Goal: Task Accomplishment & Management: Manage account settings

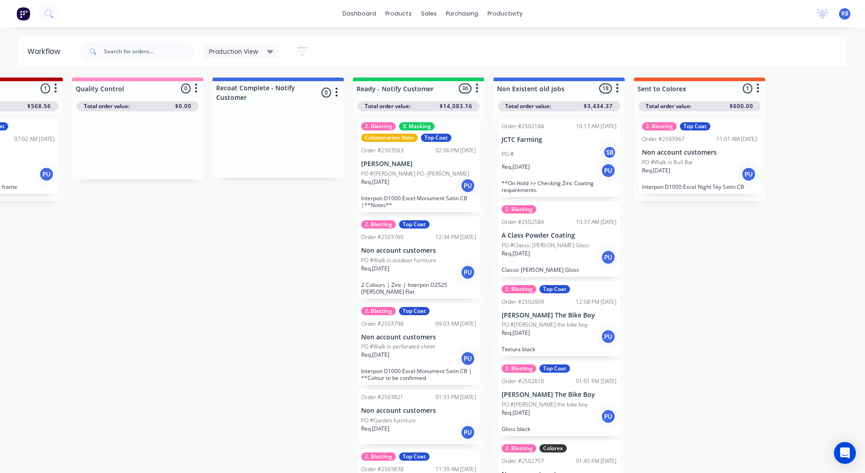
scroll to position [0, 934]
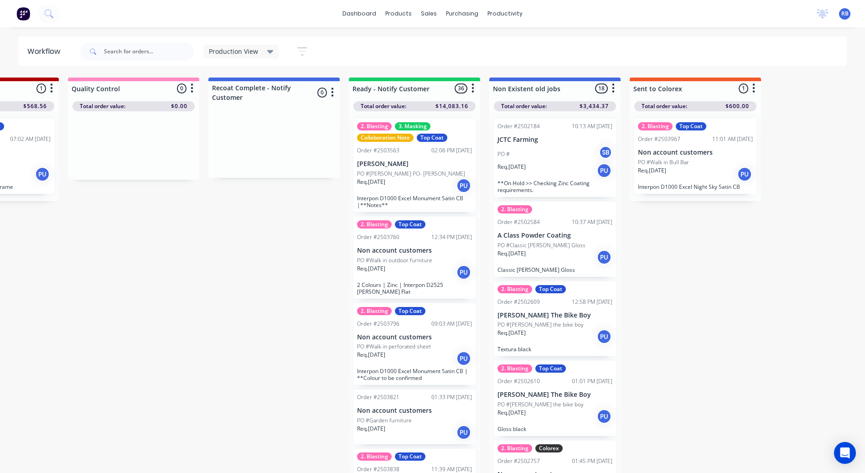
click at [556, 241] on p "PO #Classic Pearl White Gloss" at bounding box center [541, 245] width 88 height 8
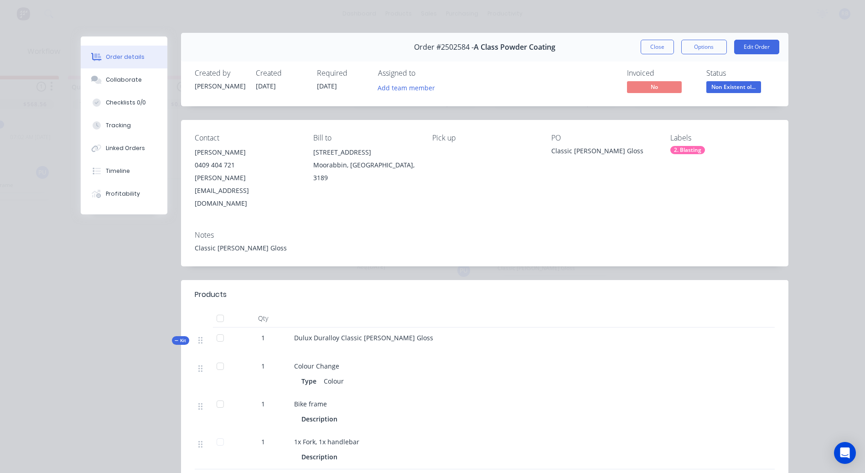
scroll to position [0, 0]
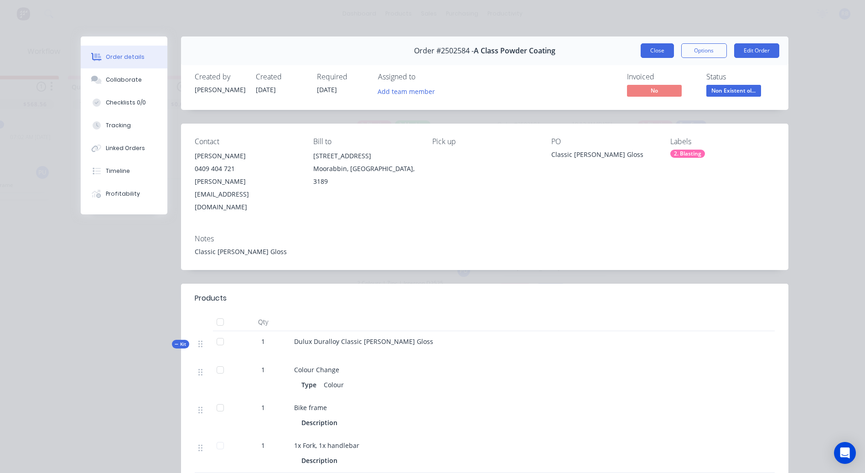
click at [652, 57] on button "Close" at bounding box center [656, 50] width 33 height 15
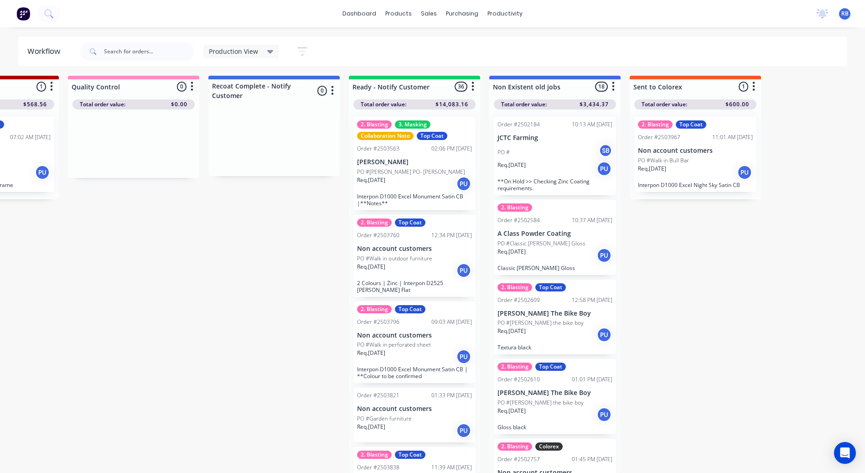
scroll to position [0, 934]
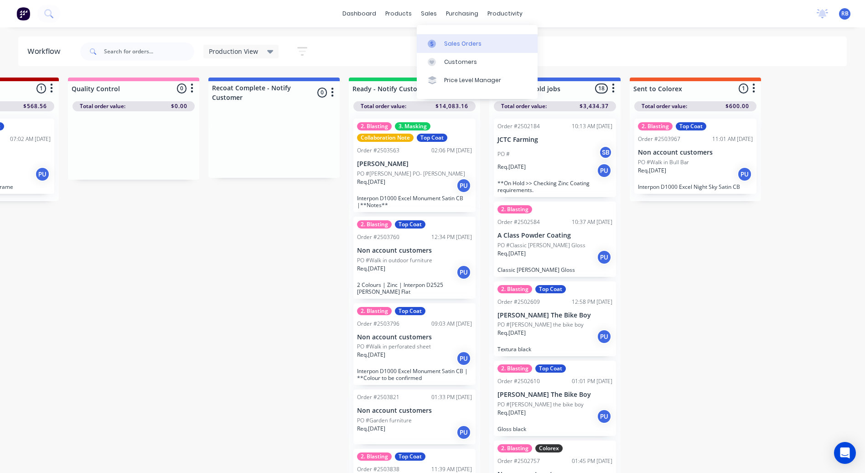
click at [450, 44] on div "Sales Orders" at bounding box center [462, 44] width 37 height 8
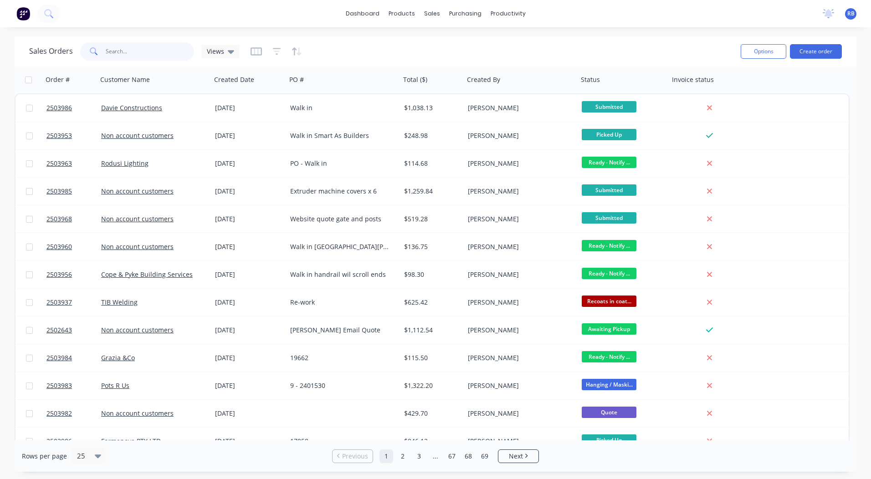
click at [160, 47] on input "text" at bounding box center [150, 51] width 89 height 18
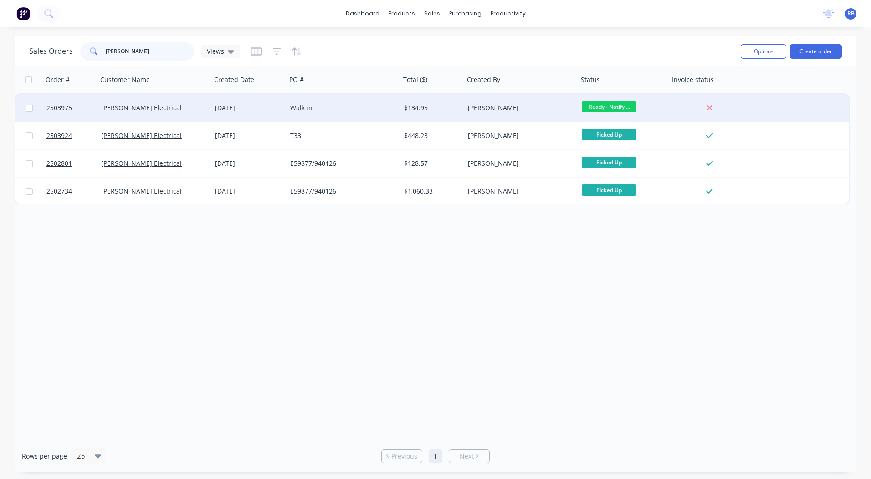
type input "butler"
click at [435, 103] on div "$134.95" at bounding box center [431, 107] width 54 height 9
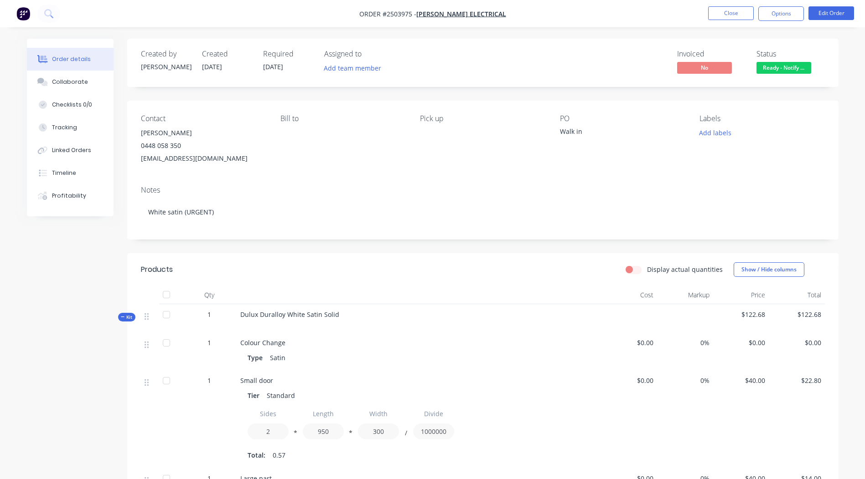
click at [790, 70] on span "Ready - Notify ..." at bounding box center [783, 67] width 55 height 11
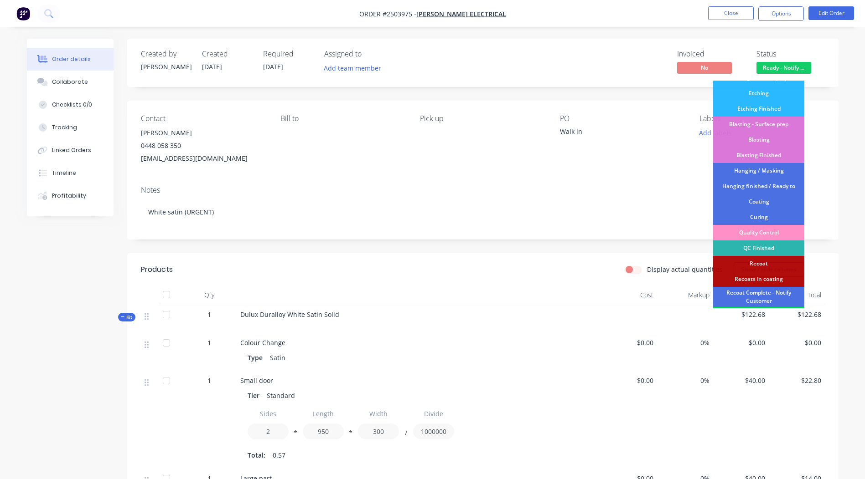
scroll to position [195, 0]
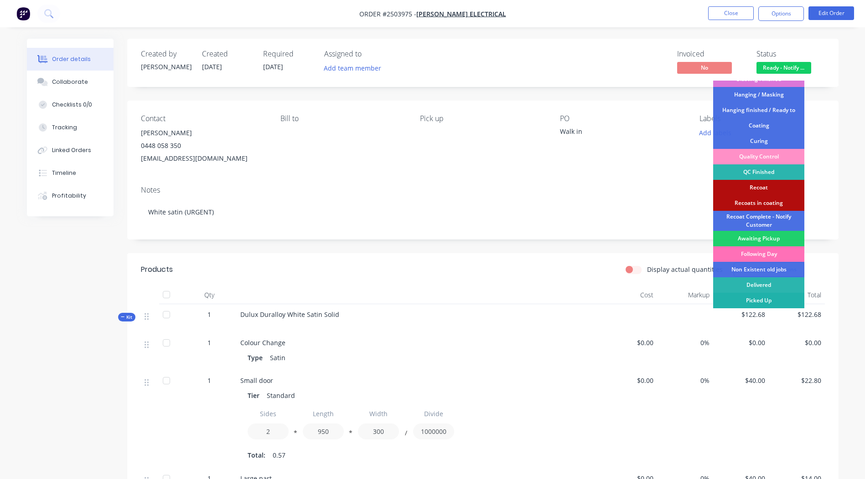
click at [762, 299] on div "Picked Up" at bounding box center [758, 300] width 91 height 15
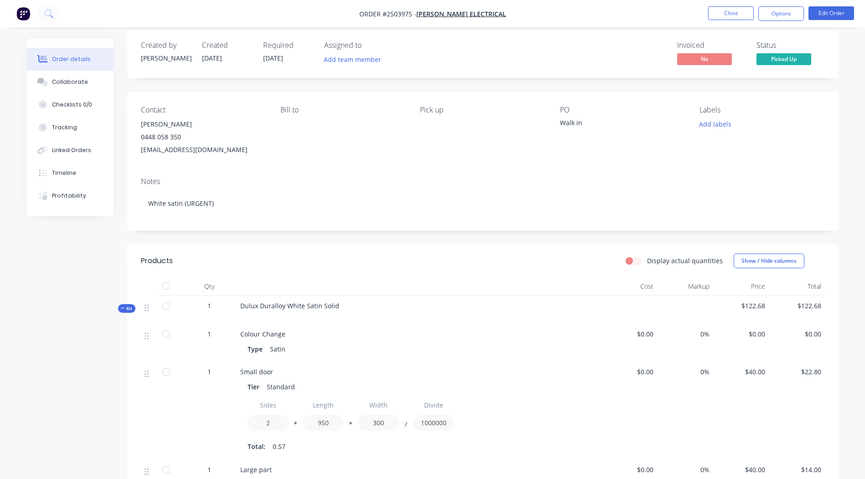
scroll to position [0, 0]
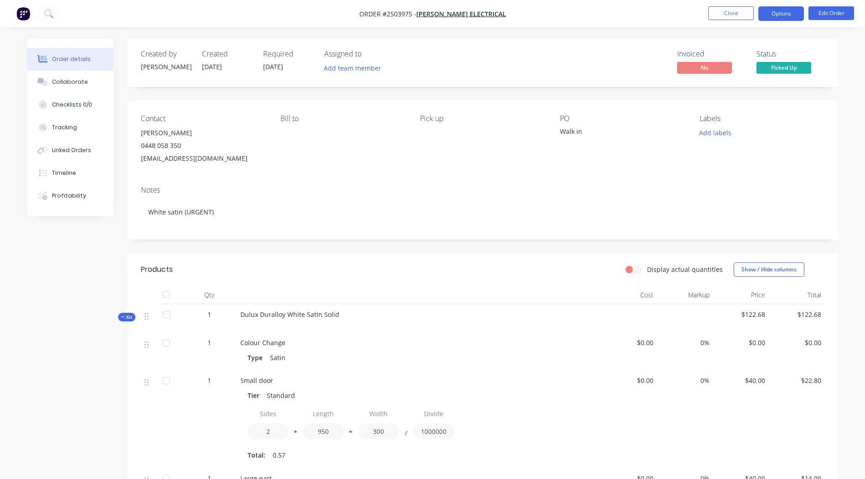
click at [783, 19] on button "Options" at bounding box center [781, 13] width 46 height 15
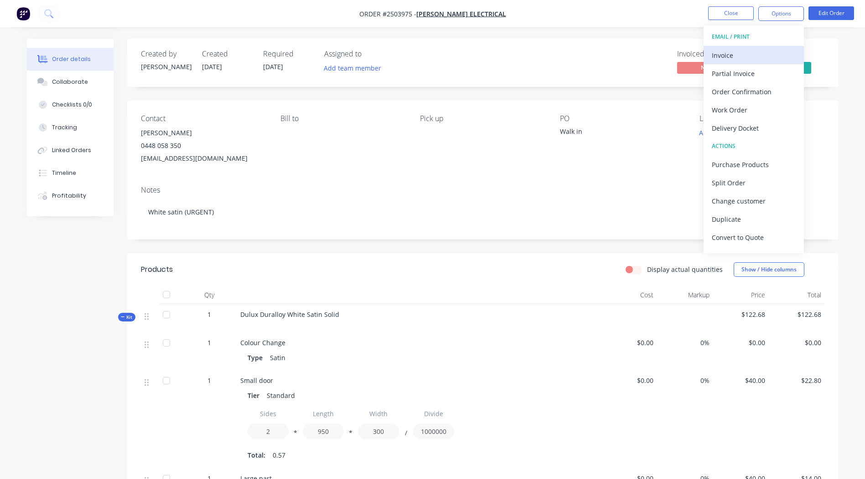
click at [747, 54] on div "Invoice" at bounding box center [753, 55] width 84 height 13
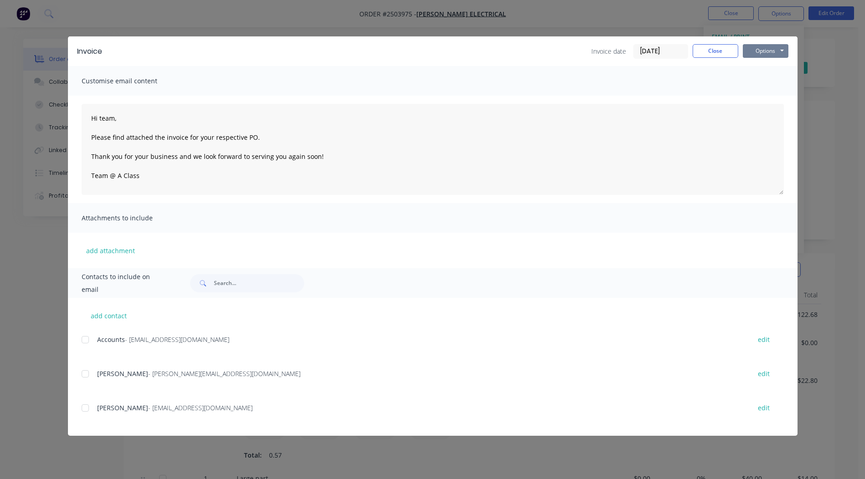
click at [761, 50] on button "Options" at bounding box center [765, 51] width 46 height 14
click at [775, 93] on button "Email" at bounding box center [771, 97] width 58 height 15
click at [83, 340] on div at bounding box center [85, 340] width 18 height 18
click at [758, 48] on button "Options" at bounding box center [765, 51] width 46 height 14
click at [769, 98] on button "Email" at bounding box center [771, 97] width 58 height 15
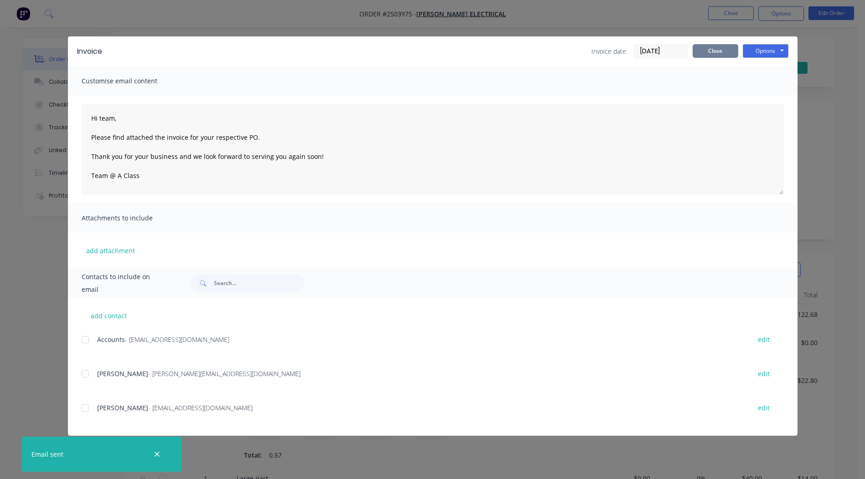
click at [717, 47] on button "Close" at bounding box center [715, 51] width 46 height 14
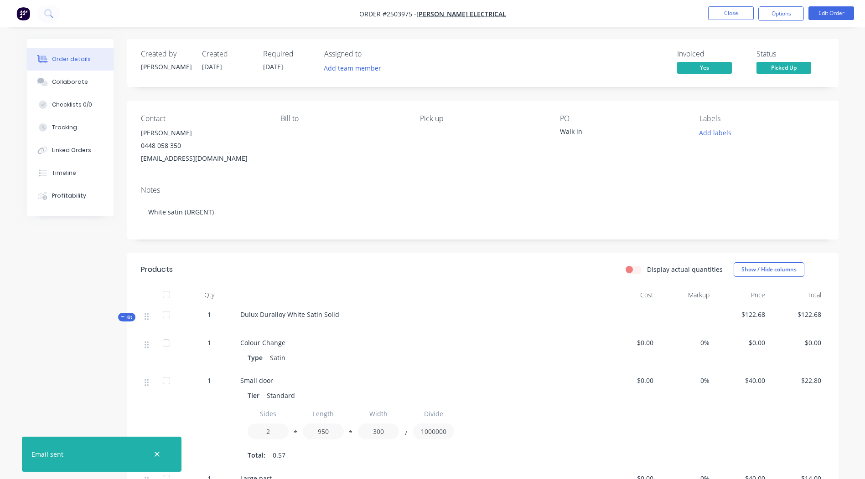
click at [733, 21] on nav "Order #2503975 - Butler Electrical Close Options Edit Order" at bounding box center [432, 13] width 865 height 27
click at [731, 16] on button "Close" at bounding box center [731, 13] width 46 height 14
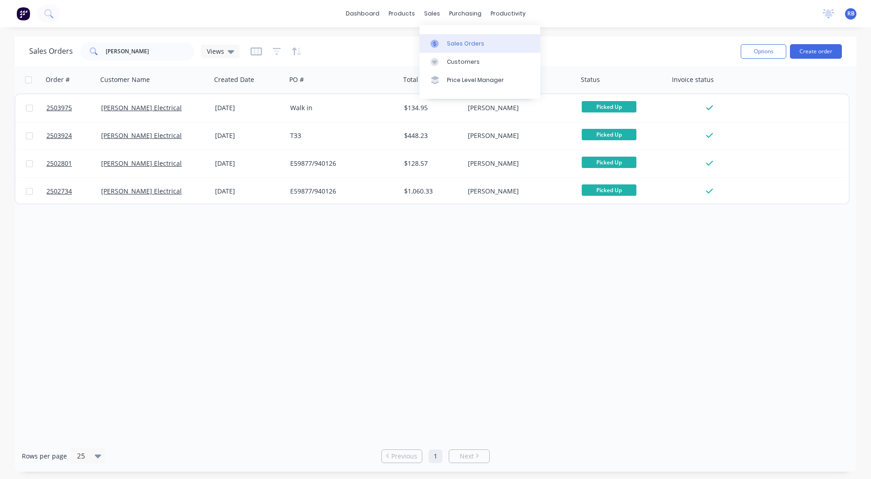
click at [445, 41] on link "Sales Orders" at bounding box center [480, 43] width 121 height 18
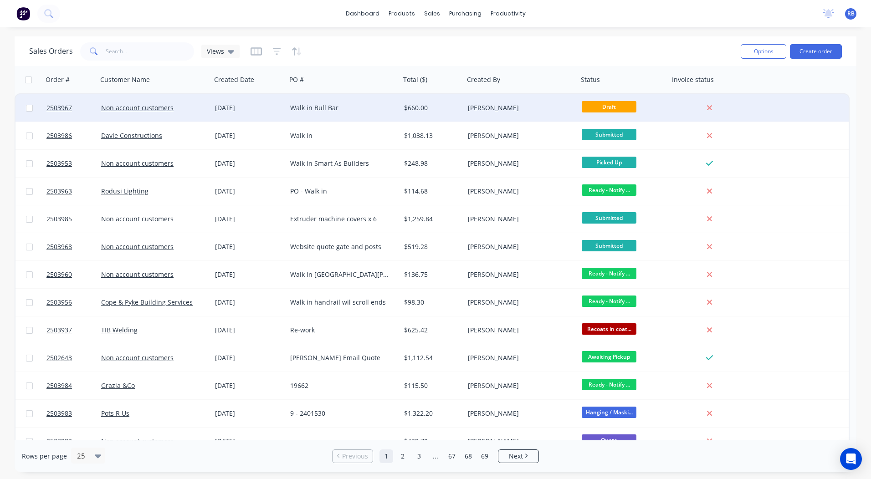
click at [443, 109] on div "$660.00" at bounding box center [431, 107] width 54 height 9
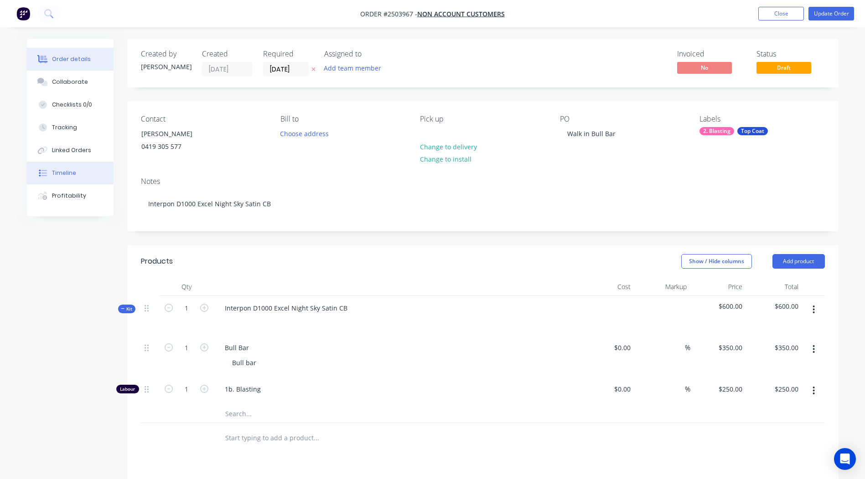
click at [80, 177] on button "Timeline" at bounding box center [70, 173] width 87 height 23
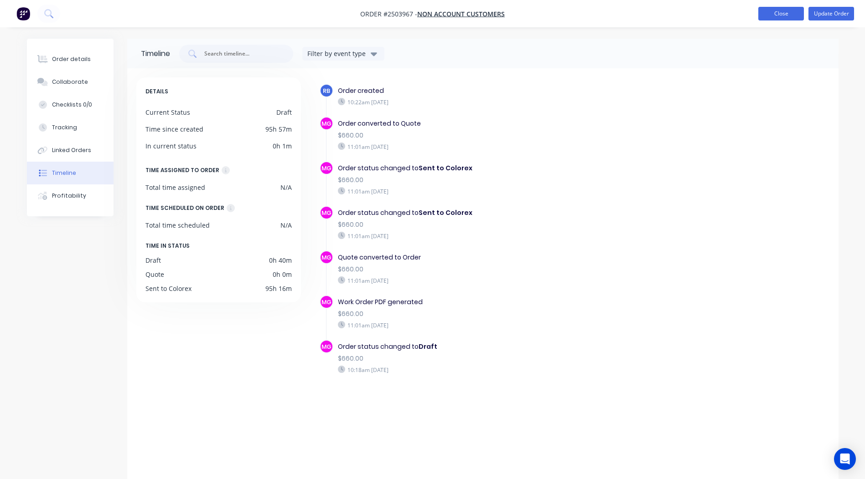
click at [786, 10] on button "Close" at bounding box center [781, 14] width 46 height 14
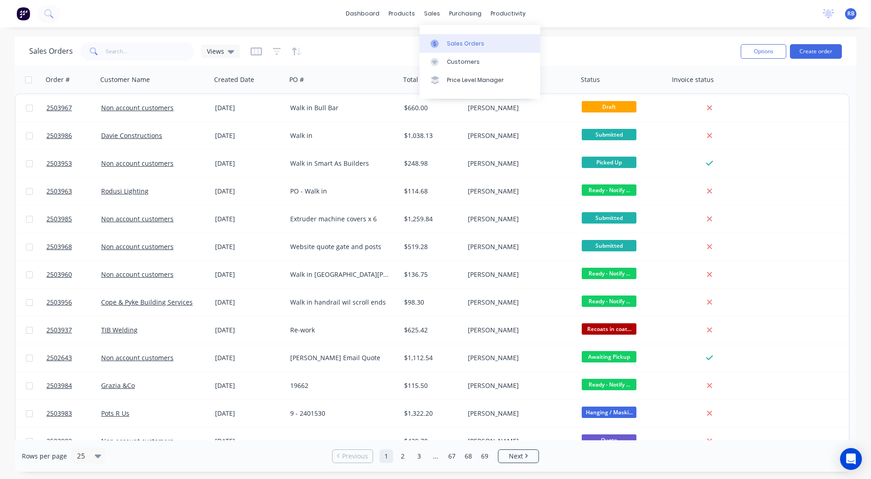
click at [444, 40] on link "Sales Orders" at bounding box center [480, 43] width 121 height 18
click at [454, 46] on div "Sales Orders" at bounding box center [465, 44] width 37 height 8
click at [608, 33] on div "dashboard products sales purchasing productivity dashboard products Product Cat…" at bounding box center [435, 239] width 871 height 479
click at [130, 50] on input "text" at bounding box center [150, 51] width 89 height 18
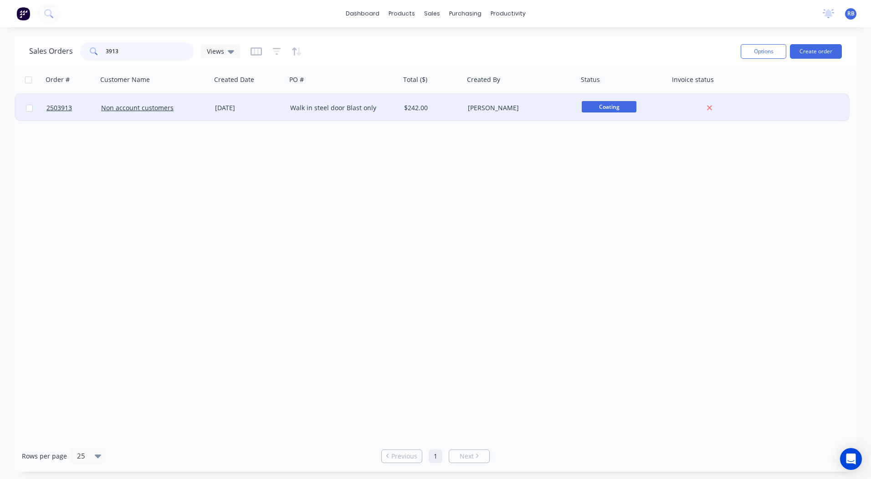
type input "3913"
click at [205, 100] on div "Non account customers" at bounding box center [155, 107] width 114 height 27
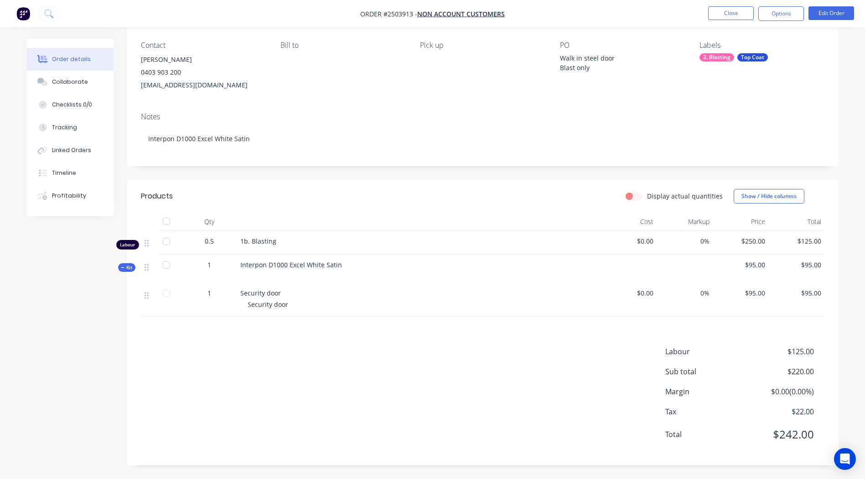
scroll to position [6, 0]
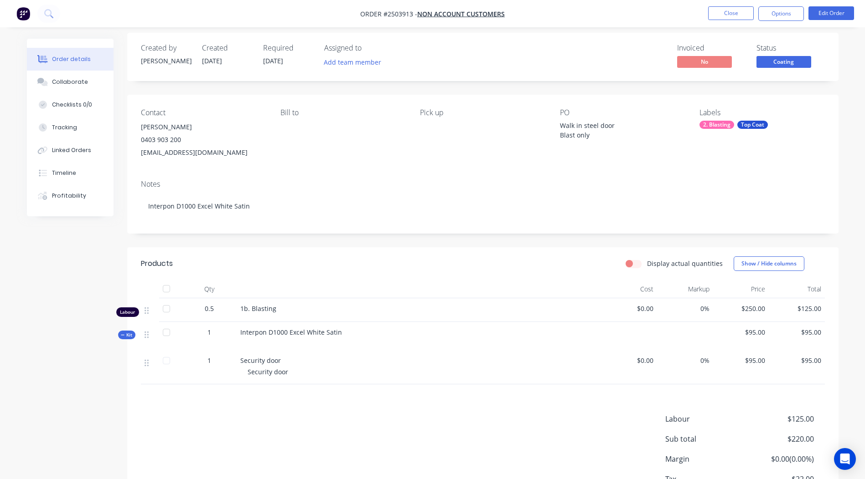
click at [778, 62] on span "Coating" at bounding box center [783, 61] width 55 height 11
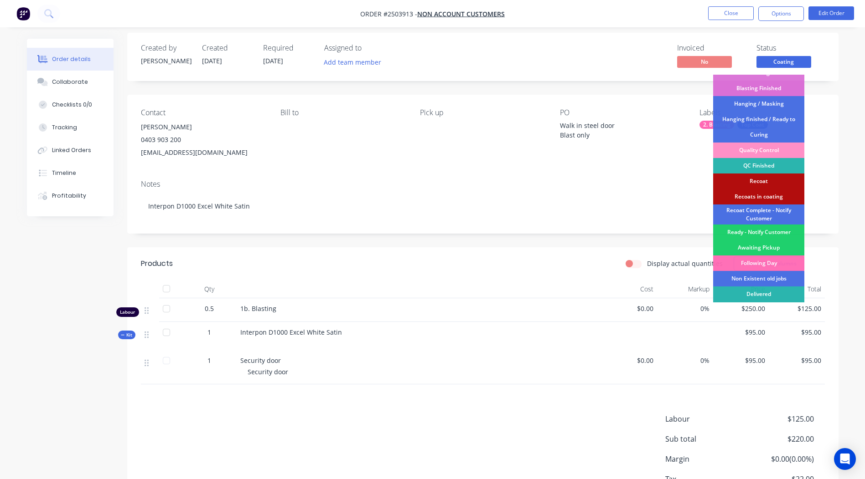
scroll to position [195, 0]
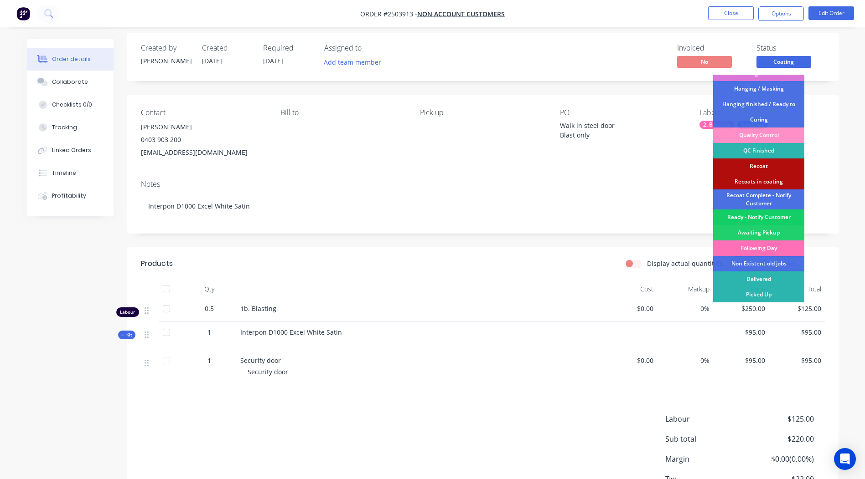
click at [766, 215] on div "Ready - Notify Customer" at bounding box center [758, 217] width 91 height 15
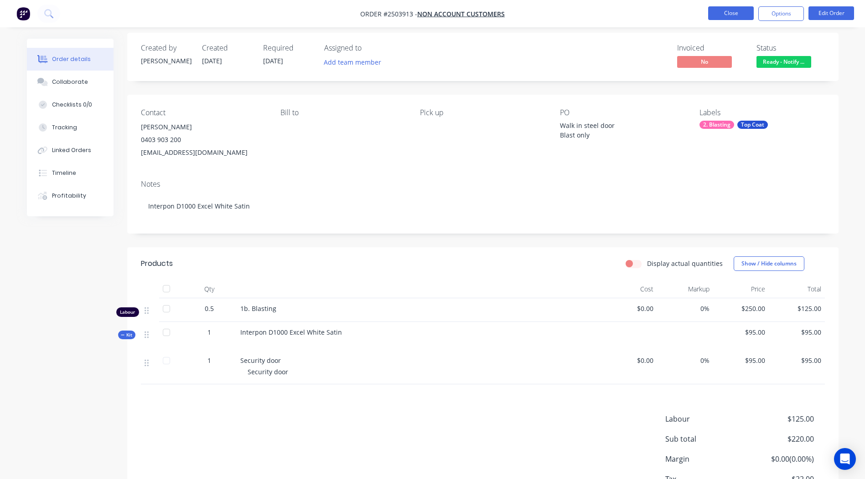
click at [721, 12] on button "Close" at bounding box center [731, 13] width 46 height 14
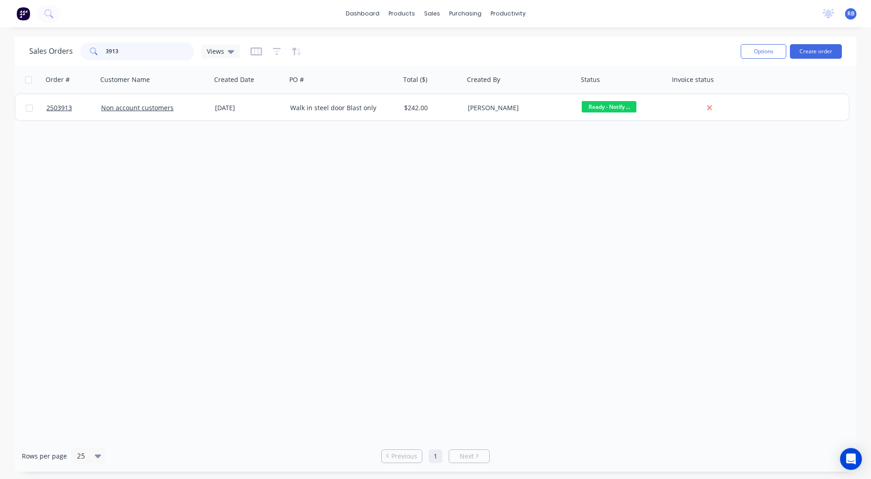
drag, startPoint x: 100, startPoint y: 53, endPoint x: 0, endPoint y: 56, distance: 99.8
click at [0, 54] on html "dashboard products sales purchasing productivity dashboard products Product Cat…" at bounding box center [435, 239] width 871 height 479
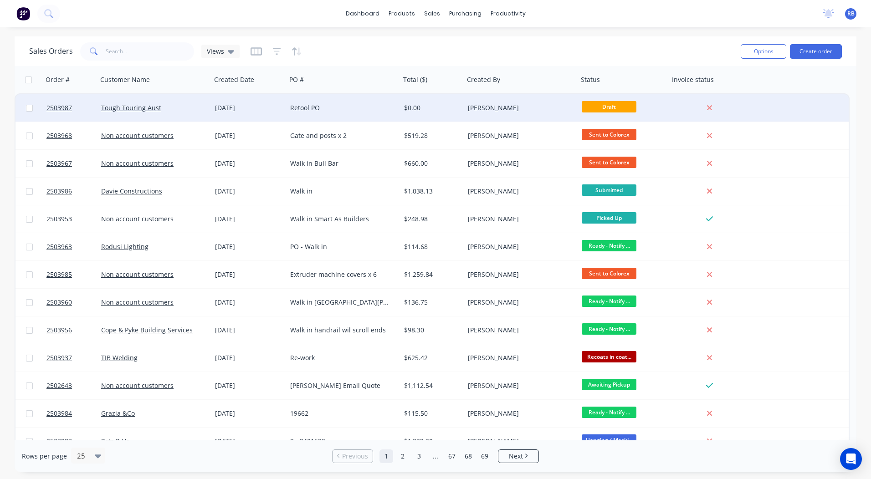
click at [352, 108] on div "Retool PO" at bounding box center [340, 107] width 101 height 9
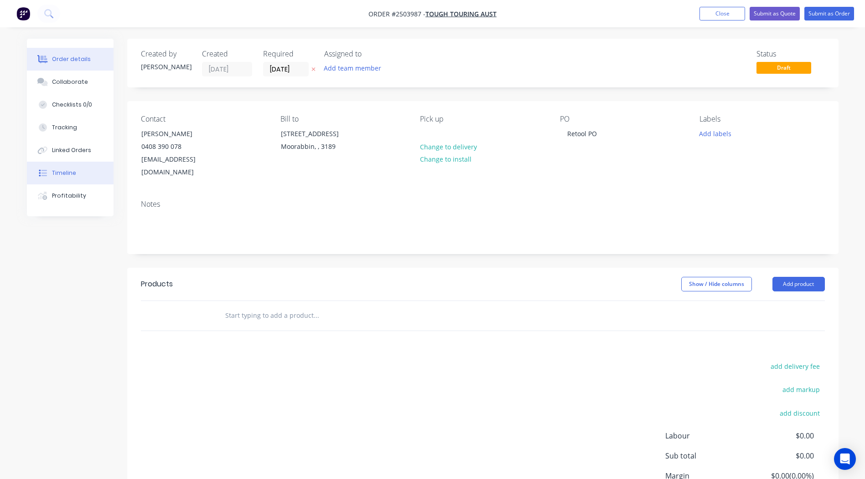
click at [67, 175] on div "Timeline" at bounding box center [64, 173] width 24 height 8
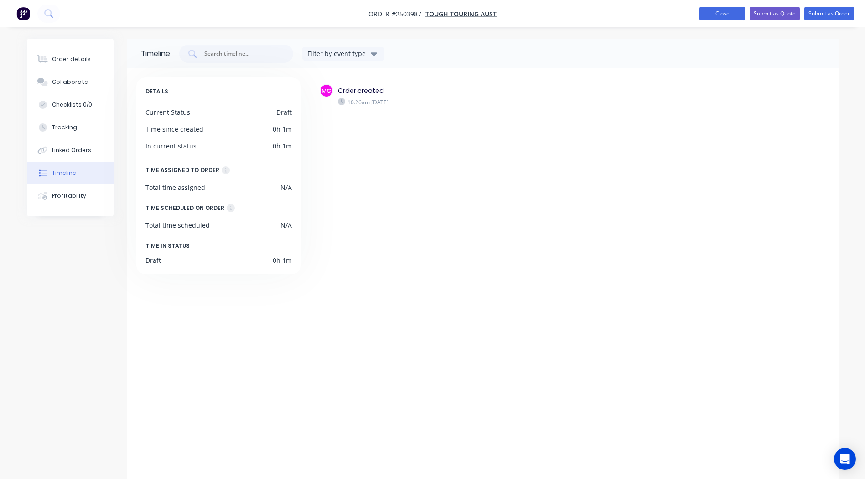
click at [726, 8] on button "Close" at bounding box center [722, 14] width 46 height 14
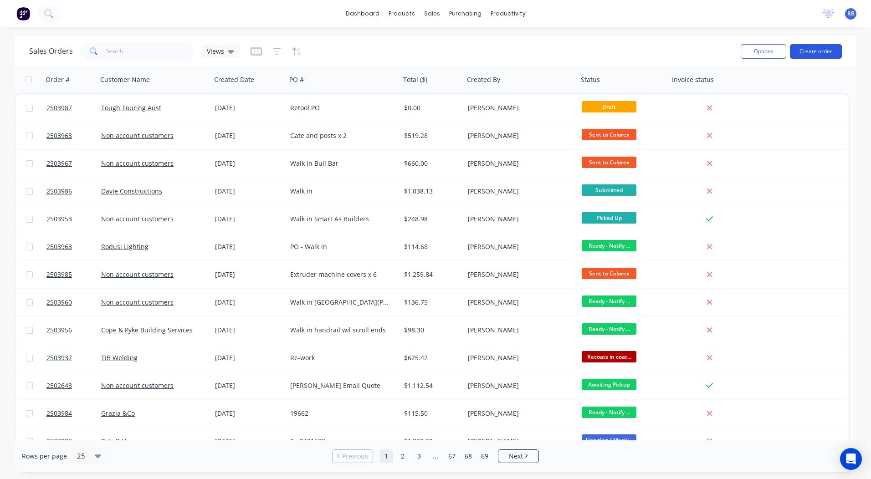
click at [820, 56] on button "Create order" at bounding box center [816, 51] width 52 height 15
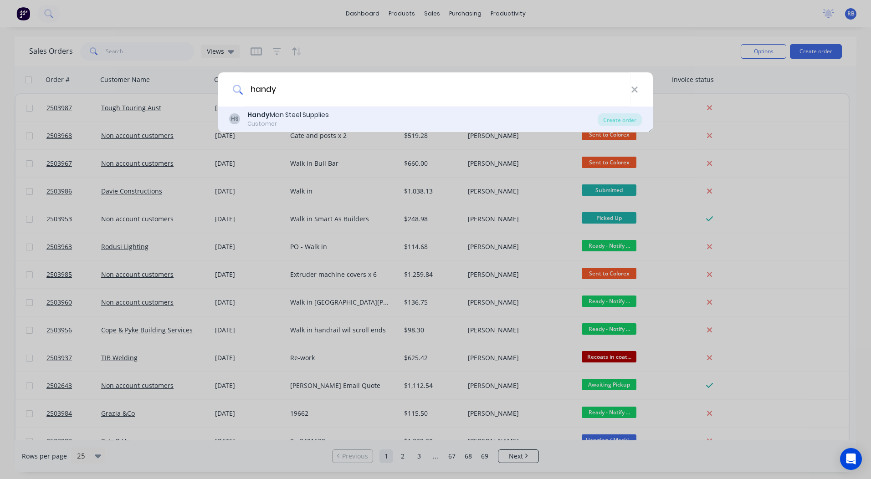
type input "handy"
click at [289, 125] on div "Customer" at bounding box center [288, 124] width 82 height 8
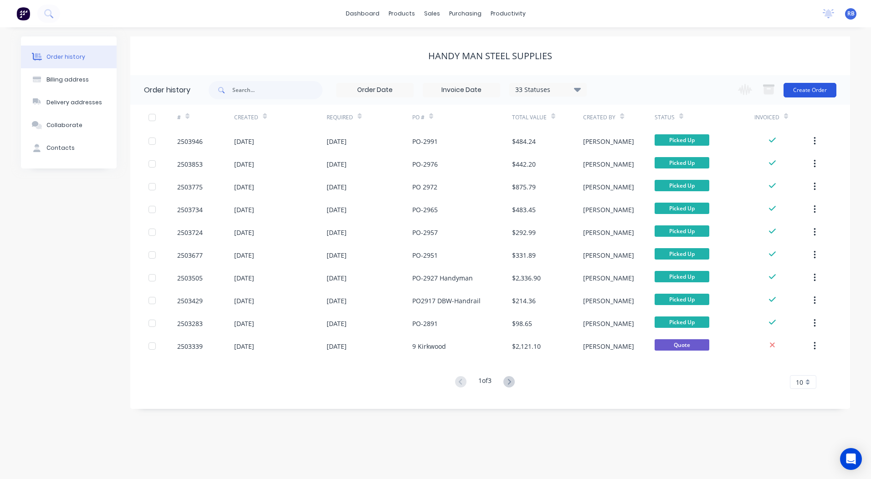
click at [809, 93] on button "Create Order" at bounding box center [810, 90] width 53 height 15
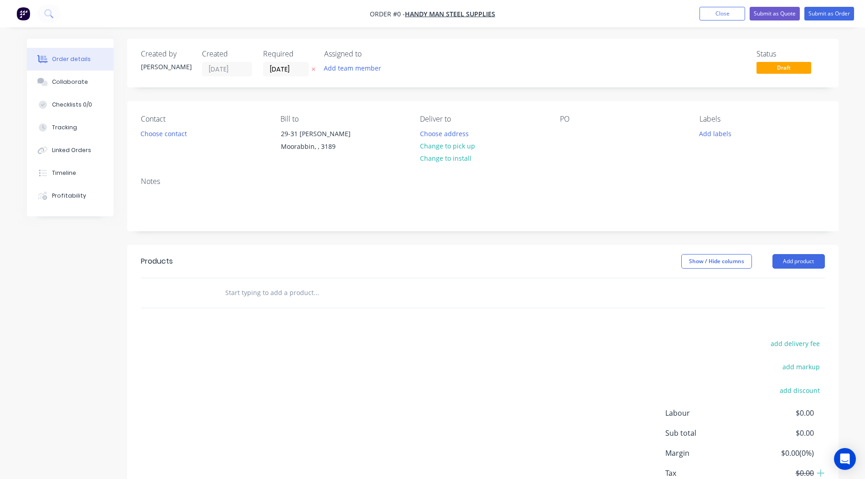
click at [164, 140] on div "Contact Choose contact" at bounding box center [203, 135] width 125 height 41
click at [165, 135] on button "Choose contact" at bounding box center [163, 133] width 56 height 12
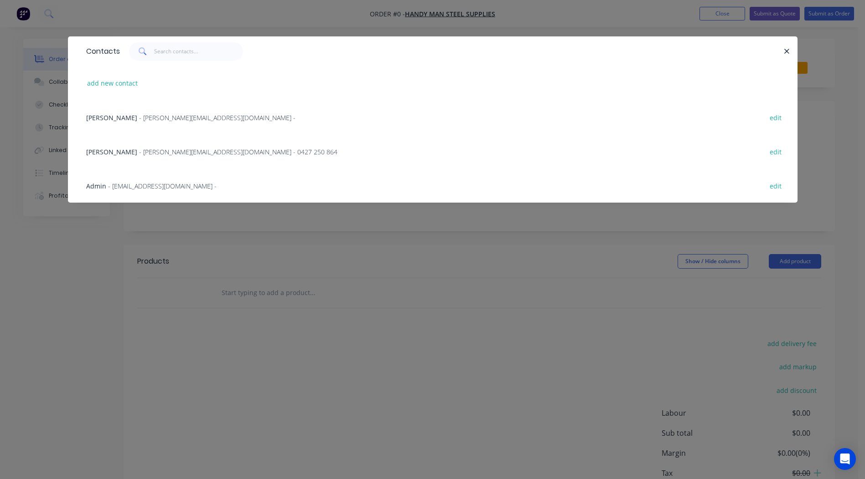
click at [139, 152] on span "- glenn@steelconfabrications.com.au - 0427 250 864" at bounding box center [238, 152] width 198 height 9
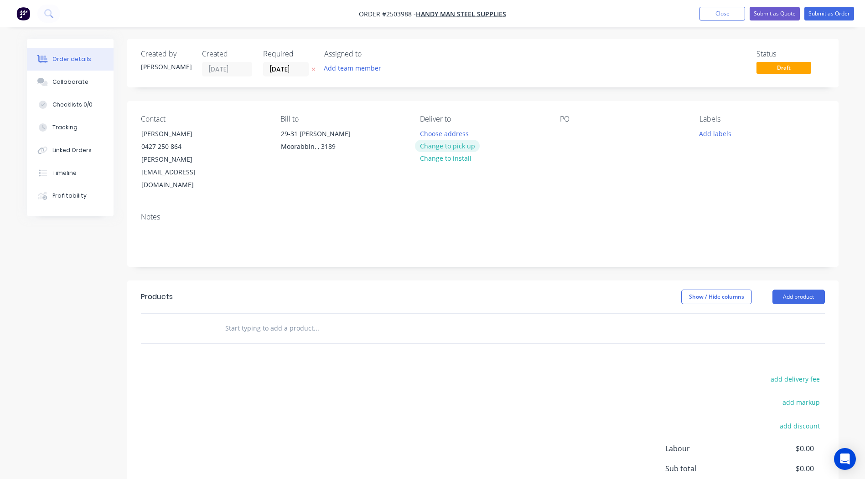
click at [437, 147] on button "Change to pick up" at bounding box center [447, 146] width 65 height 12
click at [567, 133] on div at bounding box center [567, 133] width 15 height 13
click at [189, 231] on div "Notes" at bounding box center [482, 236] width 711 height 61
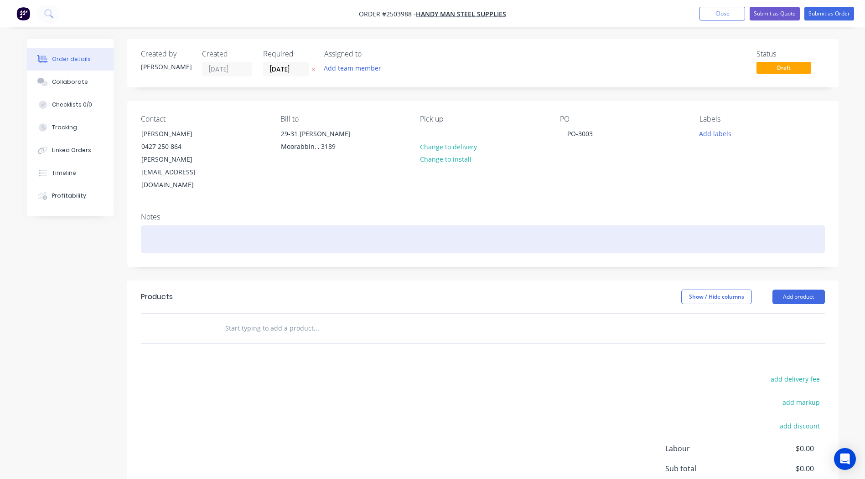
click at [187, 226] on div at bounding box center [483, 240] width 684 height 28
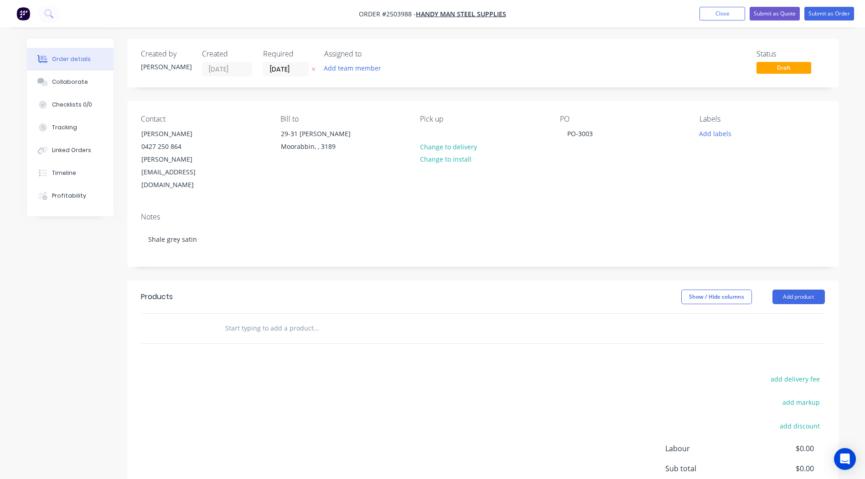
click at [453, 247] on div "Created by Rory Created 02/09/25 Required 02/09/25 Assigned to Add team member …" at bounding box center [482, 301] width 711 height 524
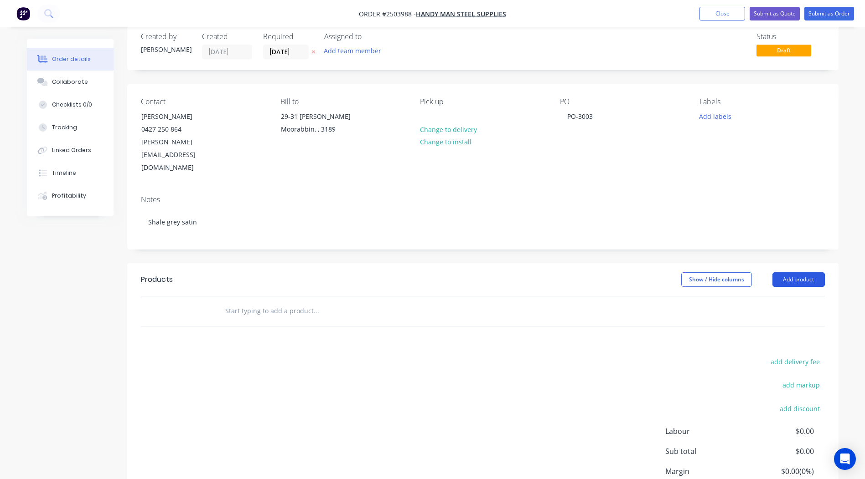
click at [798, 273] on button "Add product" at bounding box center [798, 280] width 52 height 15
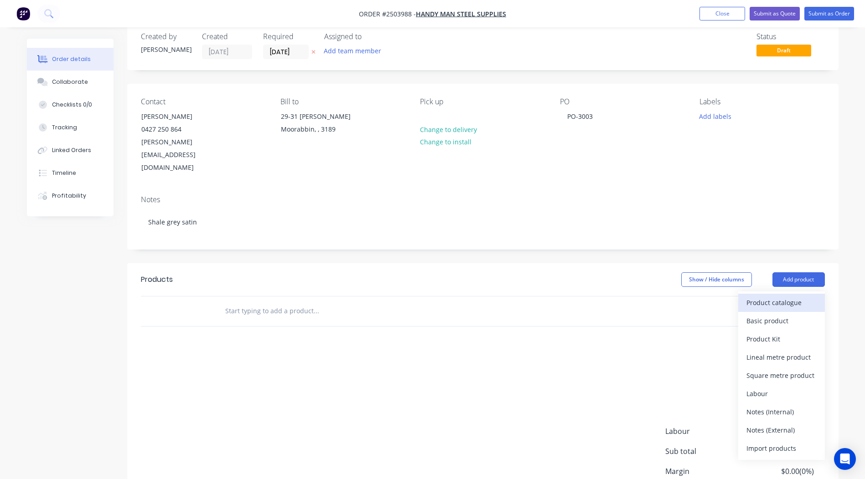
click at [779, 296] on div "Product catalogue" at bounding box center [781, 302] width 70 height 13
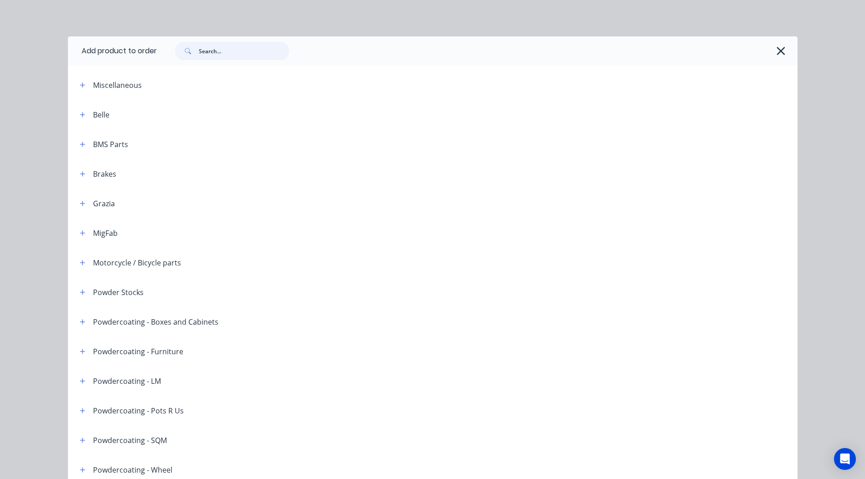
click at [208, 51] on input "text" at bounding box center [244, 51] width 90 height 18
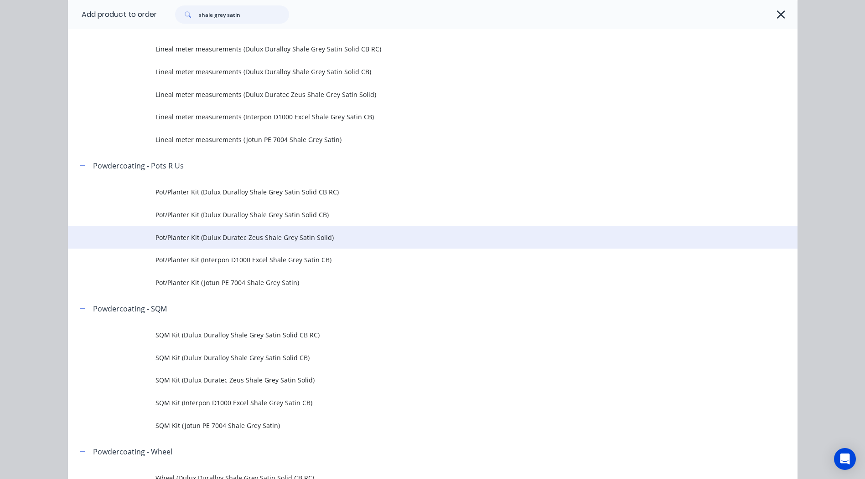
scroll to position [547, 0]
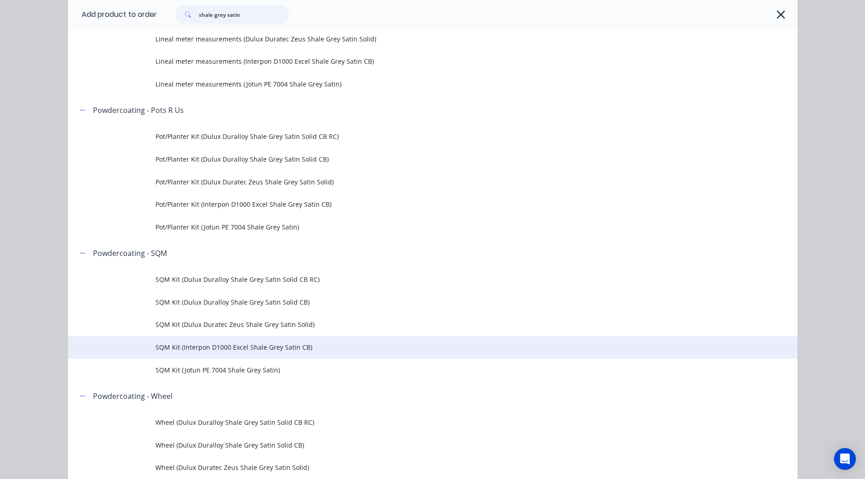
type input "shale grey satin"
click at [328, 350] on span "SQM Kit (Interpon D1000 Excel Shale Grey Satin CB)" at bounding box center [411, 348] width 513 height 10
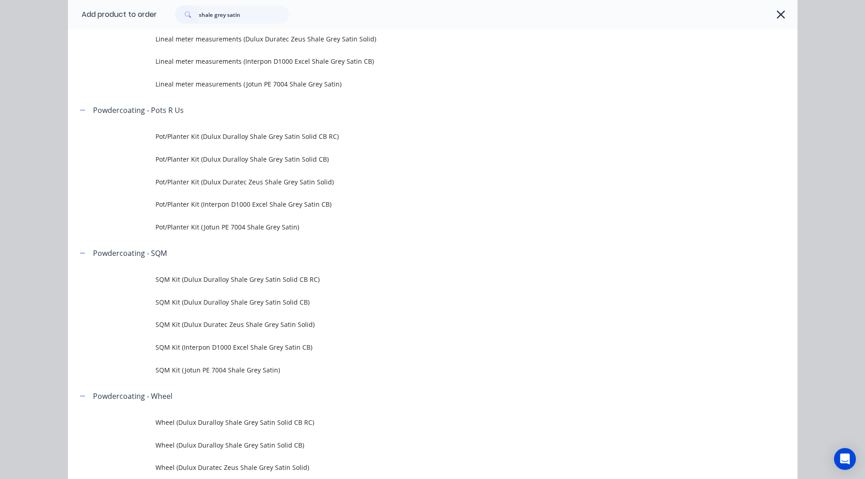
scroll to position [0, 0]
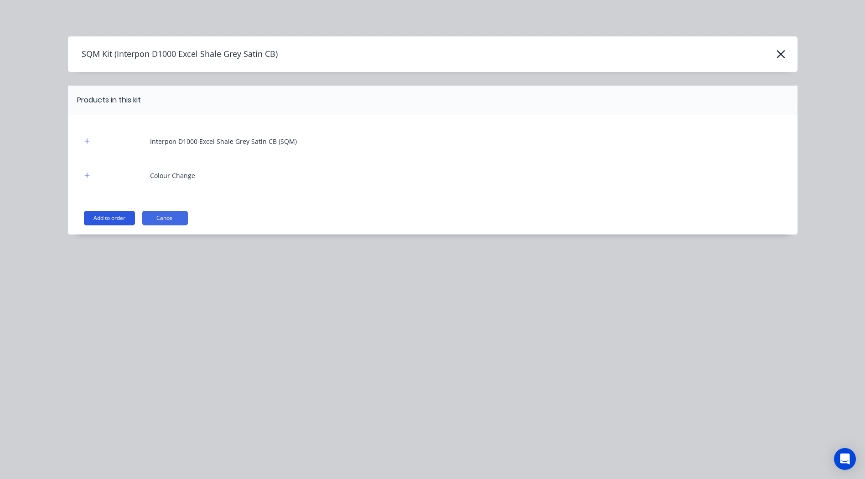
click at [117, 214] on button "Add to order" at bounding box center [109, 218] width 51 height 15
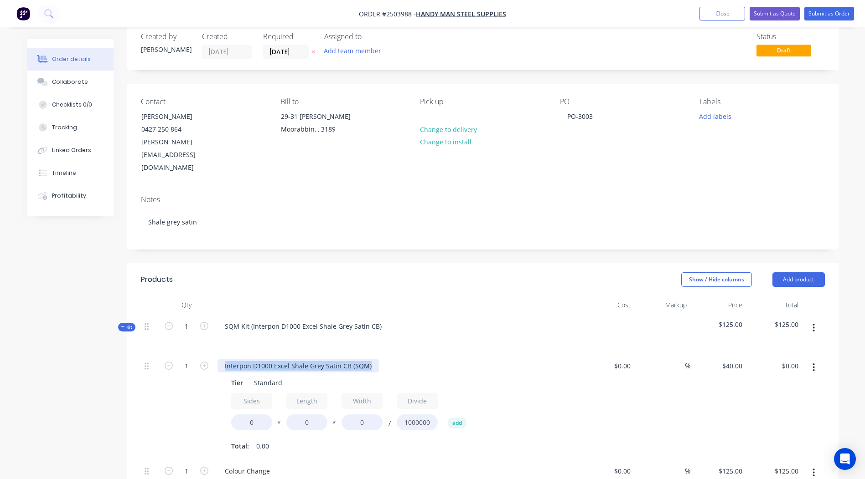
drag, startPoint x: 369, startPoint y: 343, endPoint x: 0, endPoint y: 333, distance: 369.3
click at [0, 339] on html "Order #2503988 - Handy Man Steel Supplies Add product Close Submit as Quote Sub…" at bounding box center [432, 382] width 865 height 799
drag, startPoint x: 243, startPoint y: 400, endPoint x: 150, endPoint y: 402, distance: 92.5
click at [176, 402] on div "1 Chimney cover Tier Standard Sides 0 * Length 0 * Width 0 / Divide 1000000 add…" at bounding box center [483, 406] width 684 height 105
type input "2"
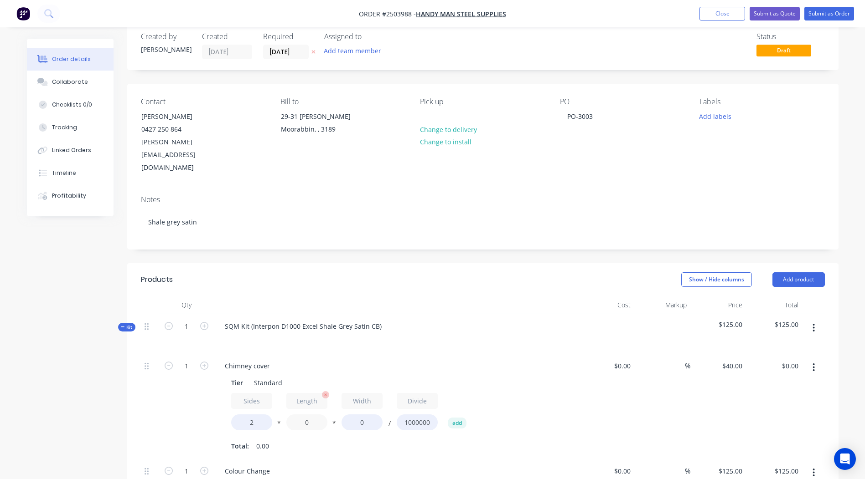
click at [313, 415] on input "0" at bounding box center [306, 423] width 41 height 16
type input "1692"
drag, startPoint x: 369, startPoint y: 404, endPoint x: 322, endPoint y: 402, distance: 46.5
click at [337, 402] on div "Sides 2 * Length 1692 * Width 0 / Divide 1000000 add" at bounding box center [396, 413] width 330 height 41
type input "724"
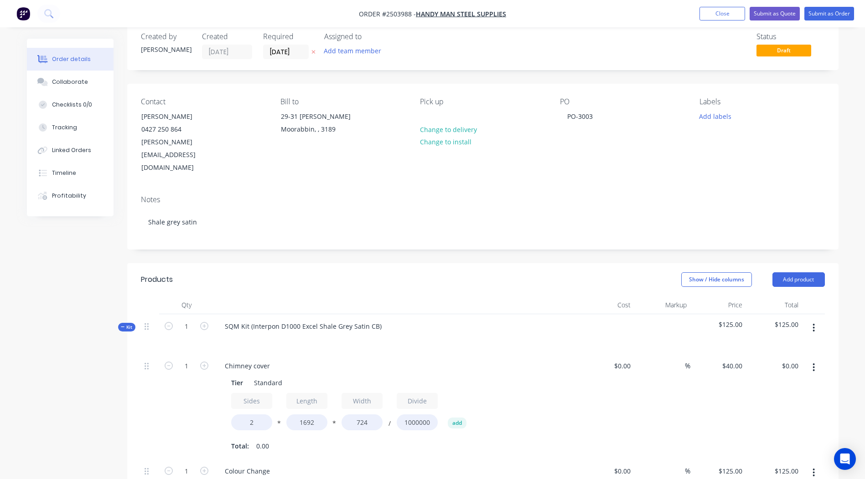
click at [590, 401] on div "$0.00 $0.00" at bounding box center [606, 406] width 56 height 105
type input "$98.00"
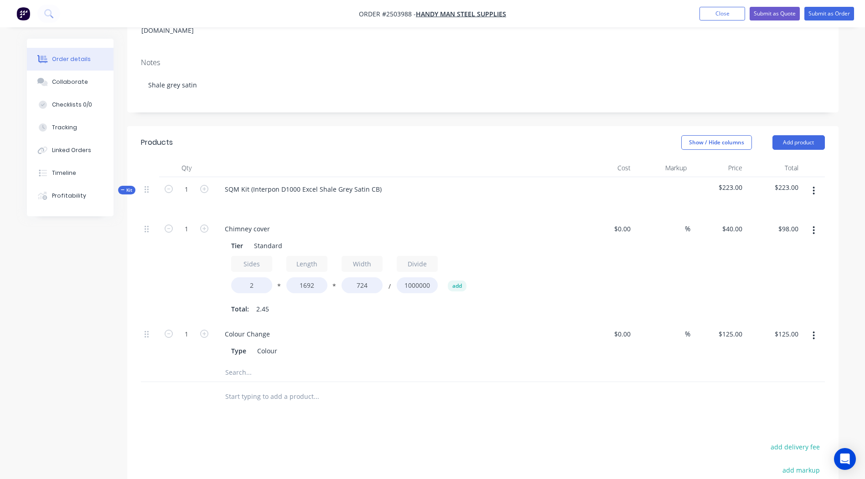
scroll to position [165, 0]
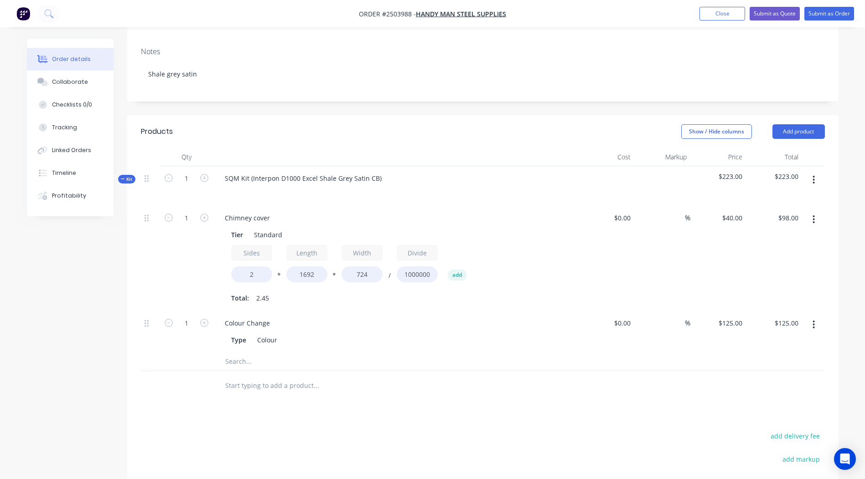
click at [815, 172] on button "button" at bounding box center [813, 180] width 21 height 16
click at [785, 197] on div "Add product to kit" at bounding box center [781, 203] width 70 height 13
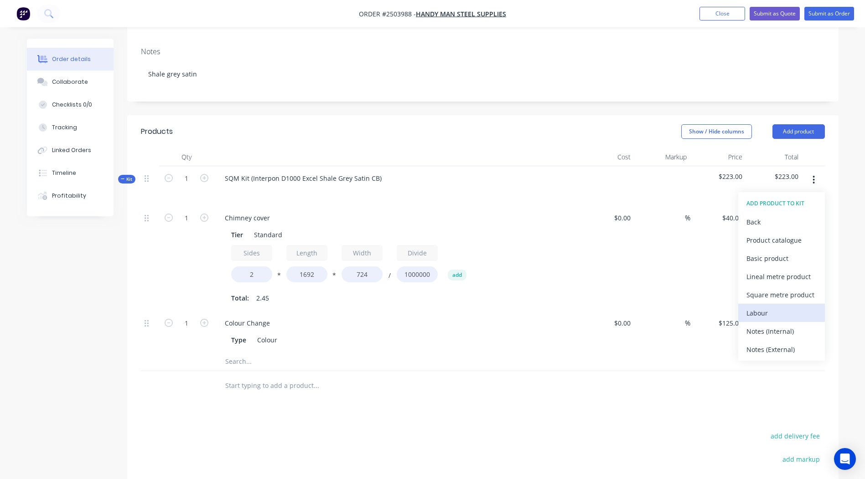
click at [760, 307] on div "Labour" at bounding box center [781, 313] width 70 height 13
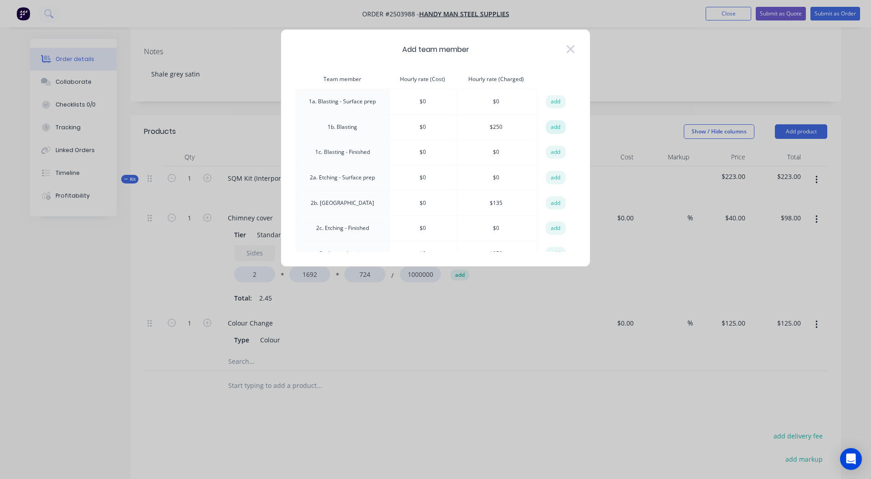
click at [546, 129] on button "add" at bounding box center [556, 127] width 20 height 14
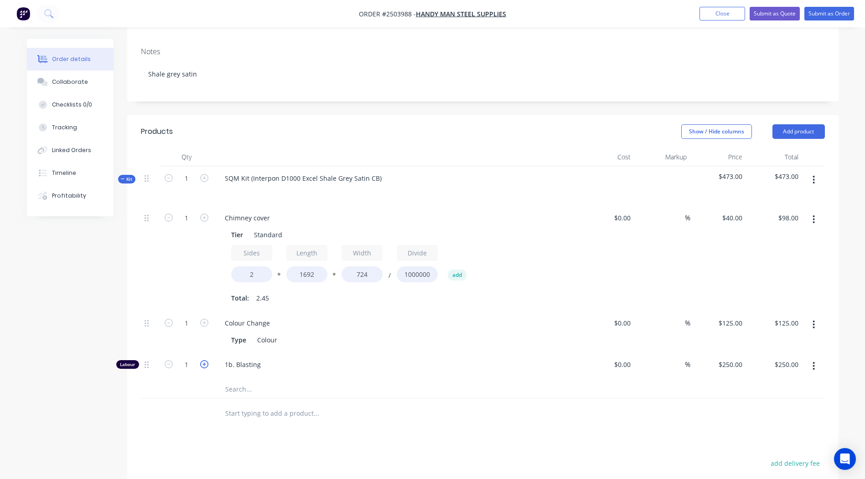
click at [208, 361] on icon "button" at bounding box center [204, 365] width 8 height 8
type input "2"
type input "$500.00"
click at [168, 361] on icon "button" at bounding box center [169, 365] width 8 height 8
type input "1"
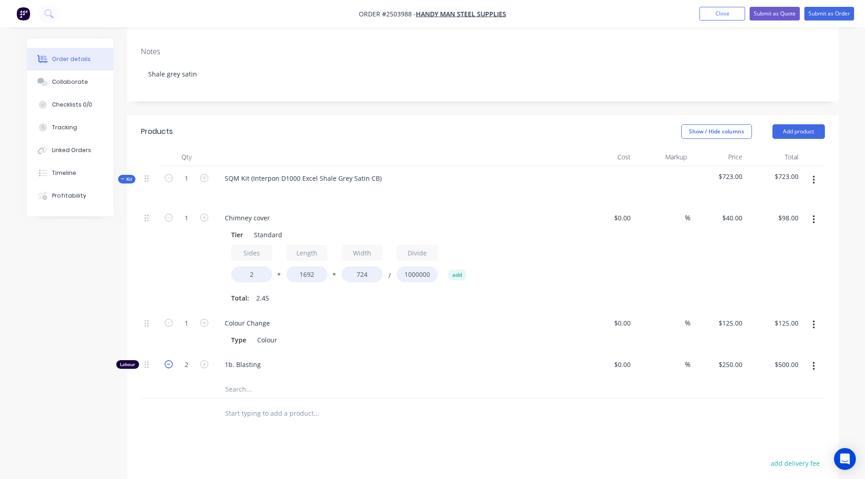
type input "$250.00"
click at [184, 225] on input "1" at bounding box center [187, 218] width 24 height 14
type input "0.33"
type input "$82.50"
click at [537, 404] on div at bounding box center [377, 413] width 321 height 18
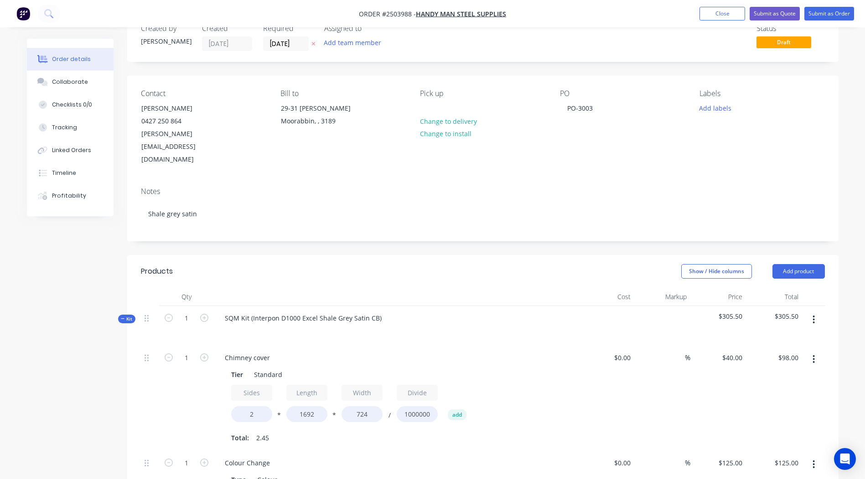
scroll to position [0, 0]
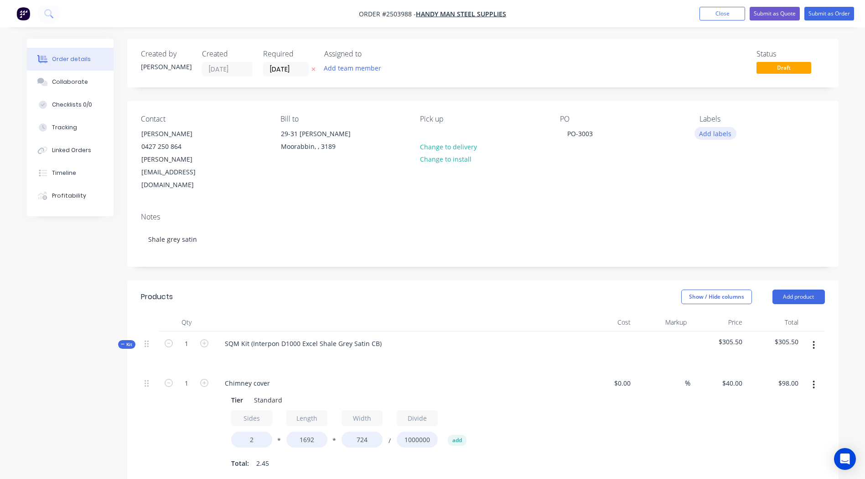
click at [707, 130] on button "Add labels" at bounding box center [715, 133] width 42 height 12
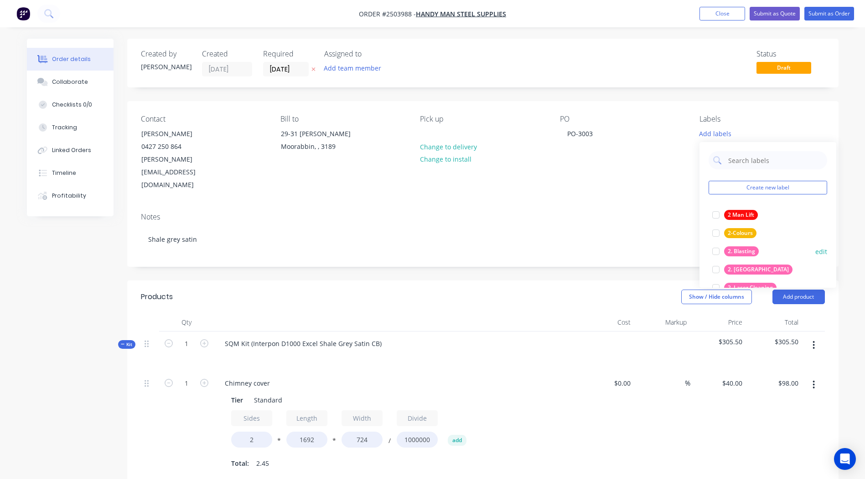
click at [746, 257] on button "2. Blasting" at bounding box center [735, 251] width 54 height 13
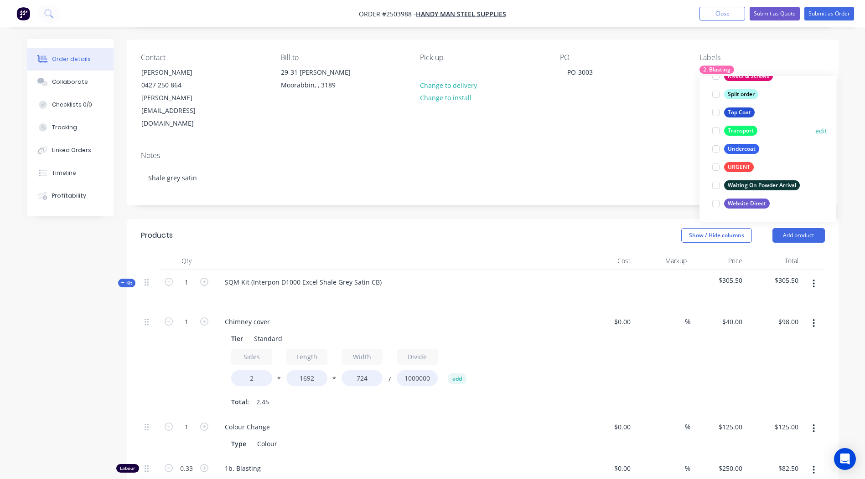
scroll to position [46, 0]
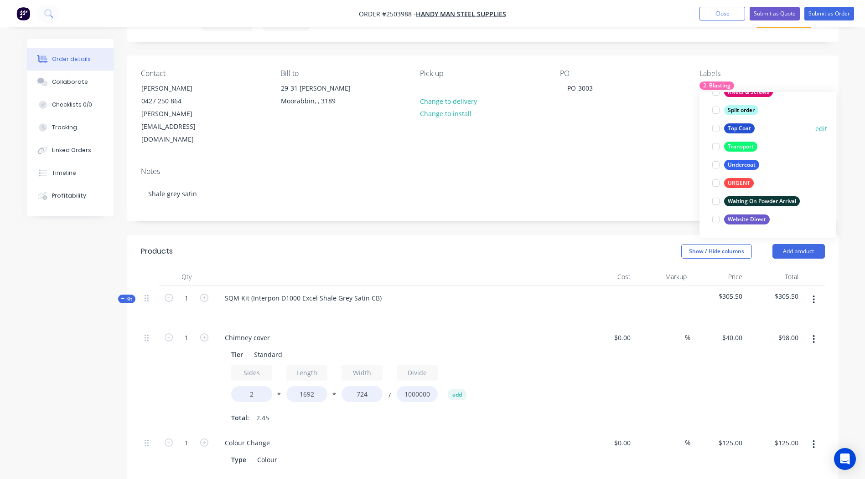
click at [739, 130] on div "Top Coat" at bounding box center [739, 129] width 31 height 10
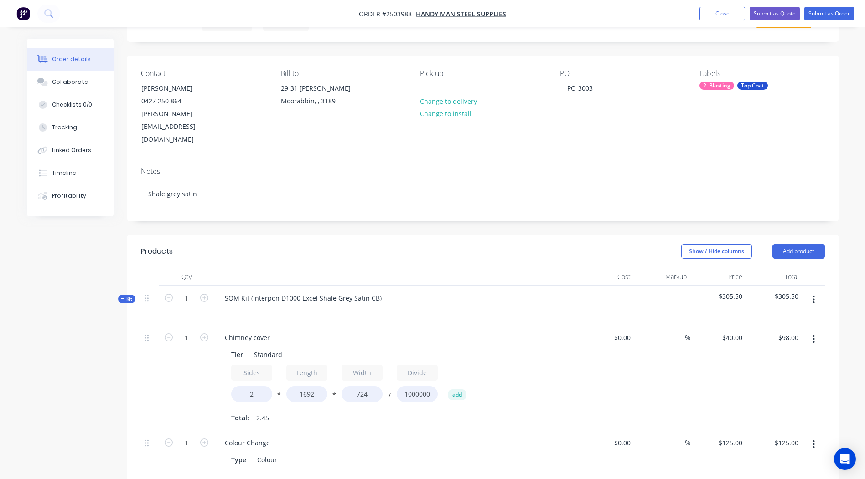
click at [860, 180] on div "Order details Collaborate Checklists 0/0 Tracking Linked Orders Timeline Profit…" at bounding box center [432, 367] width 865 height 826
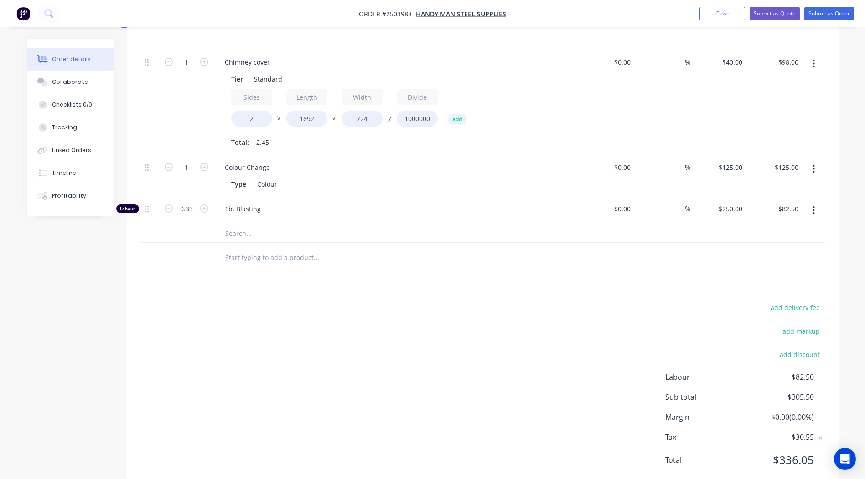
scroll to position [0, 0]
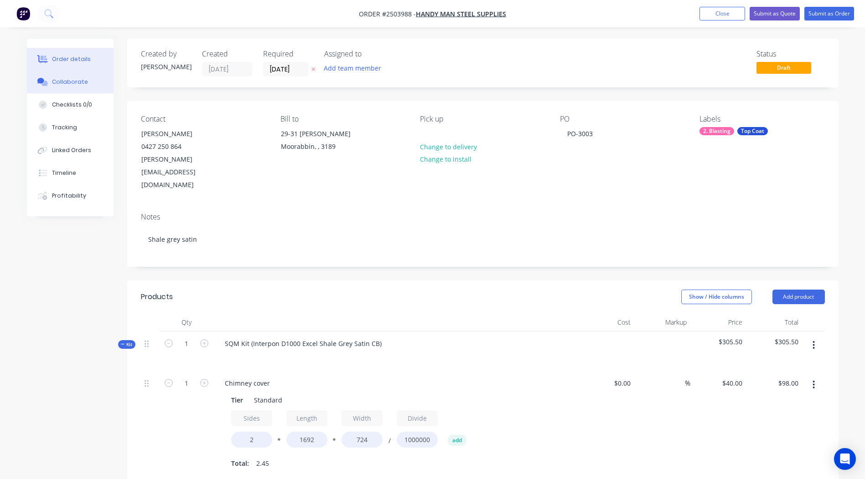
click at [53, 90] on button "Collaborate" at bounding box center [70, 82] width 87 height 23
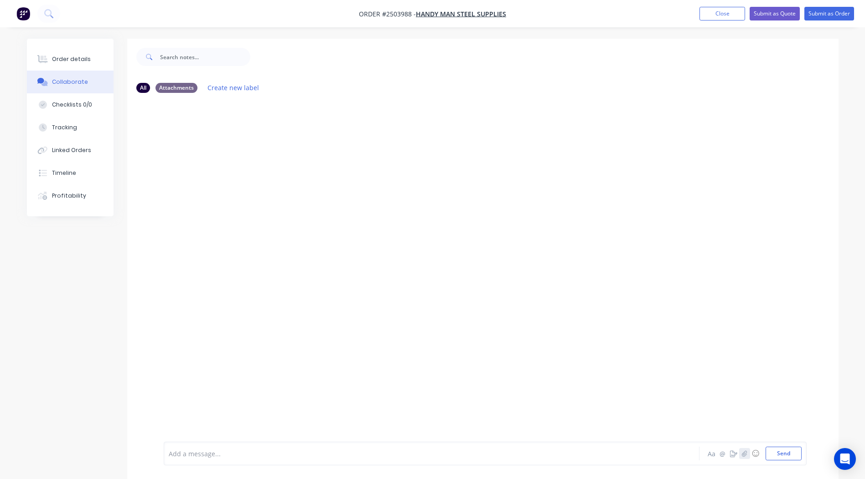
click at [745, 453] on icon "button" at bounding box center [743, 454] width 5 height 6
click at [779, 453] on button "Send" at bounding box center [783, 454] width 36 height 14
click at [722, 16] on button "Close" at bounding box center [722, 14] width 46 height 14
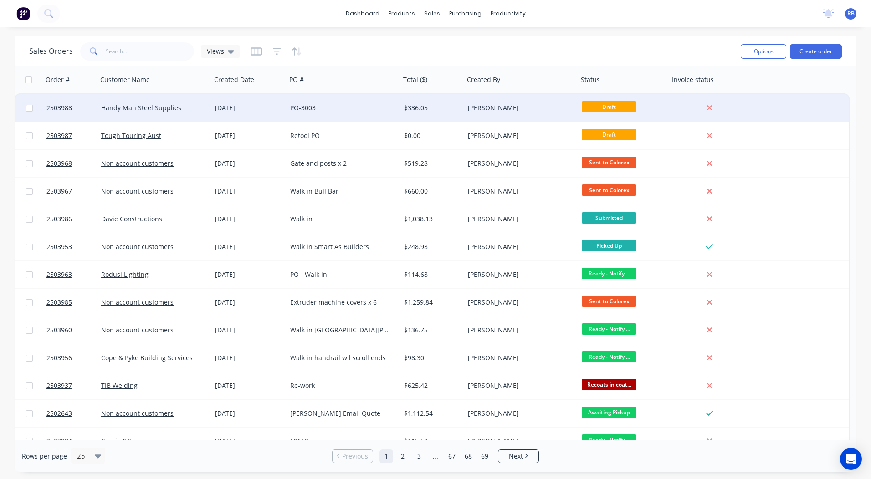
click at [431, 109] on div "$336.05" at bounding box center [431, 107] width 54 height 9
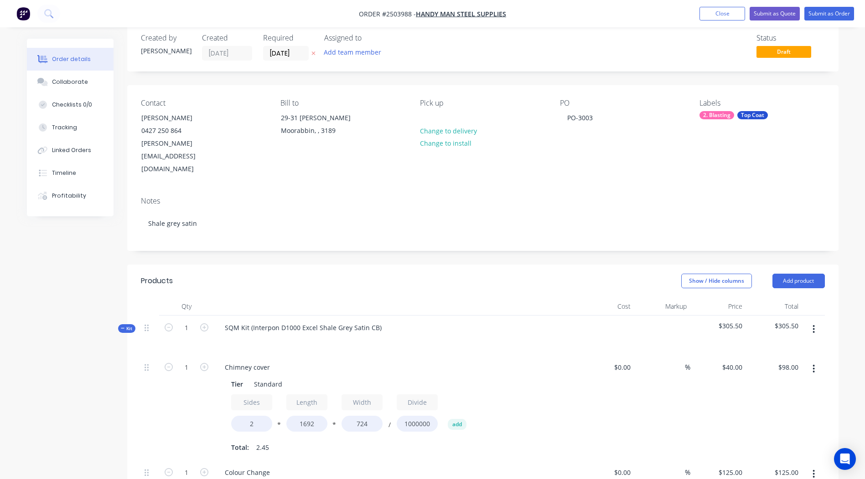
scroll to position [14, 0]
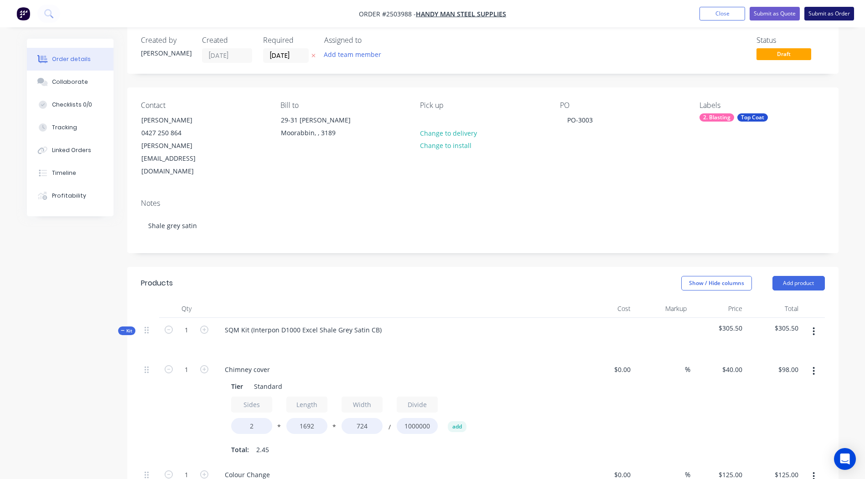
click at [815, 12] on button "Submit as Order" at bounding box center [829, 14] width 50 height 14
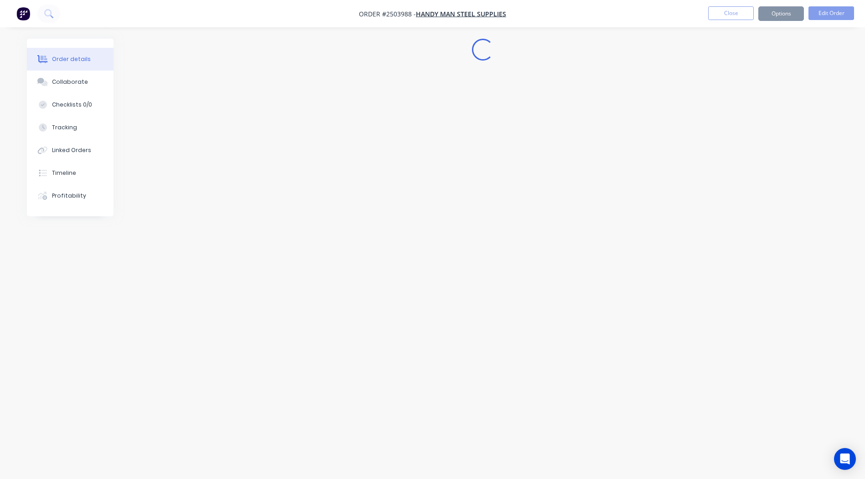
scroll to position [0, 0]
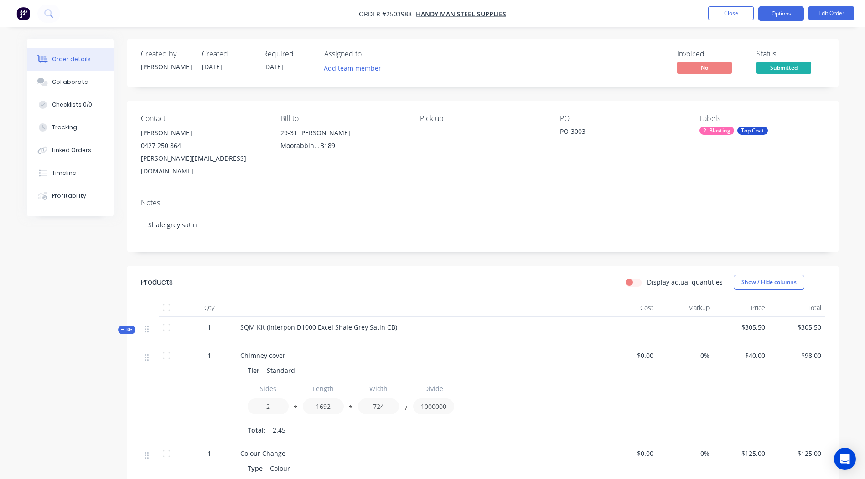
click at [783, 17] on button "Options" at bounding box center [781, 13] width 46 height 15
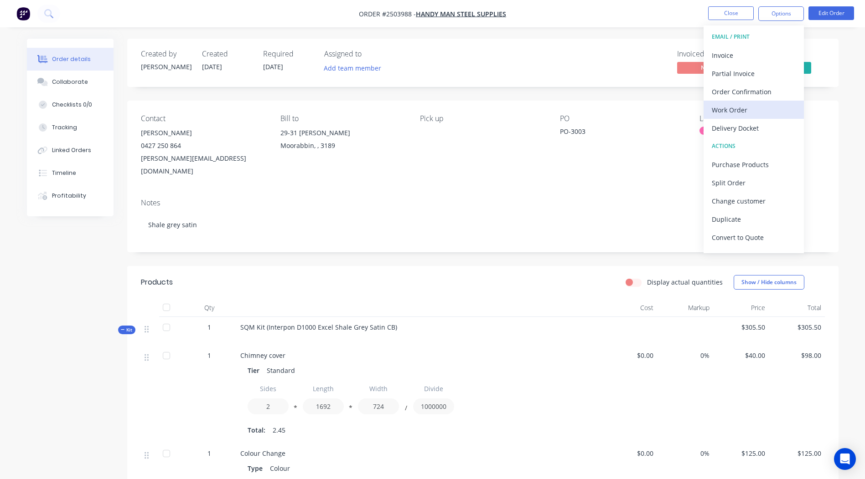
click at [750, 109] on div "Work Order" at bounding box center [753, 109] width 84 height 13
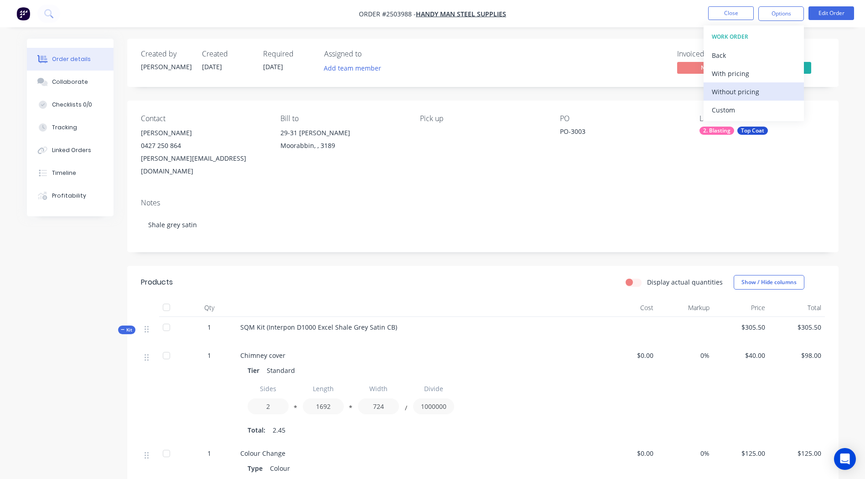
click at [757, 92] on div "Without pricing" at bounding box center [753, 91] width 84 height 13
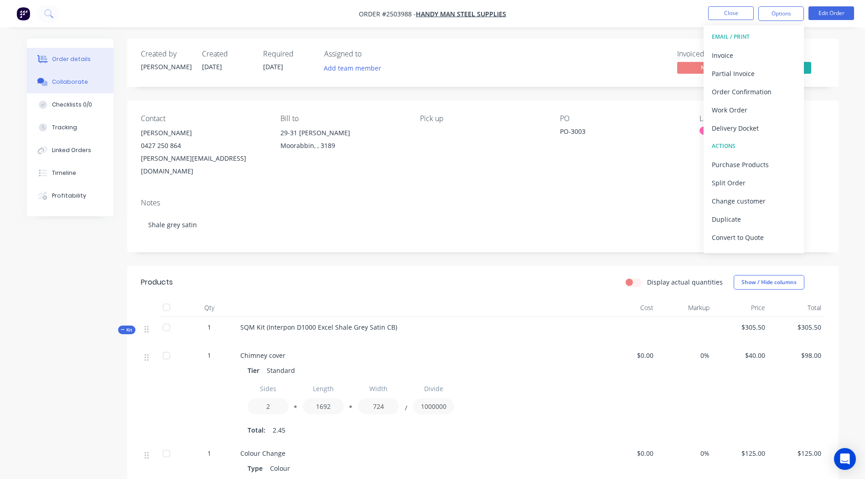
click at [88, 87] on button "Collaborate" at bounding box center [70, 82] width 87 height 23
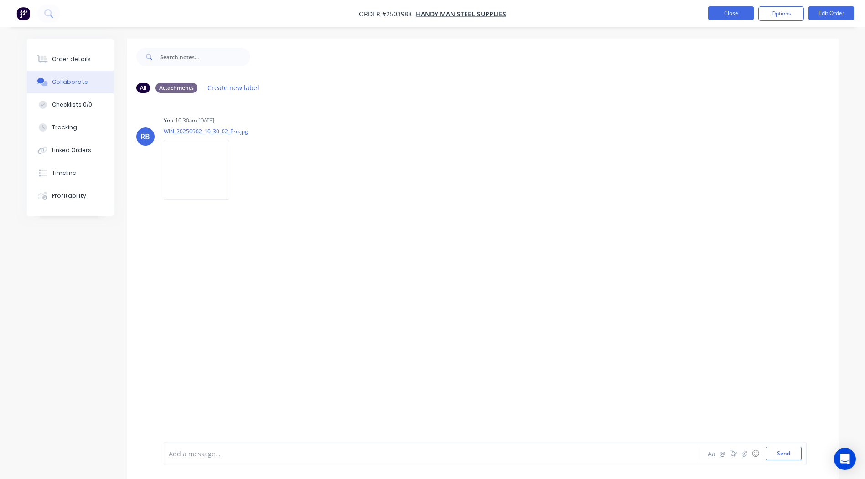
click at [728, 13] on button "Close" at bounding box center [731, 13] width 46 height 14
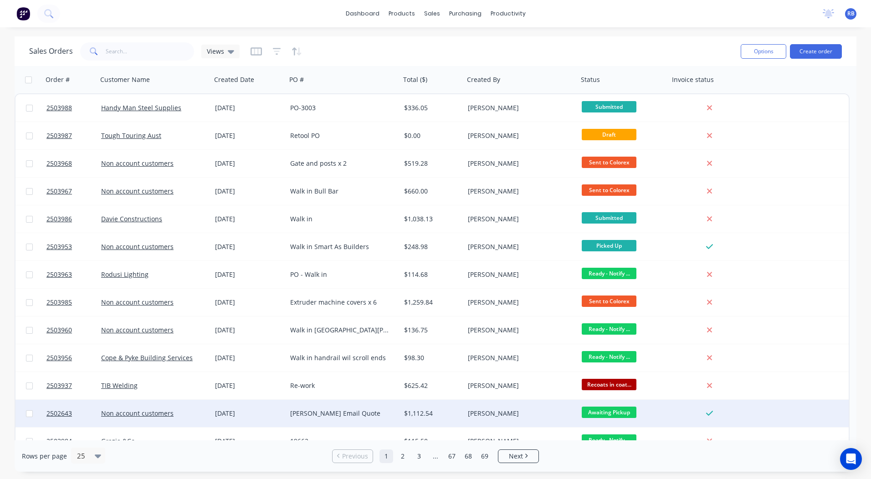
click at [306, 410] on div "[PERSON_NAME] Email Quote" at bounding box center [340, 413] width 101 height 9
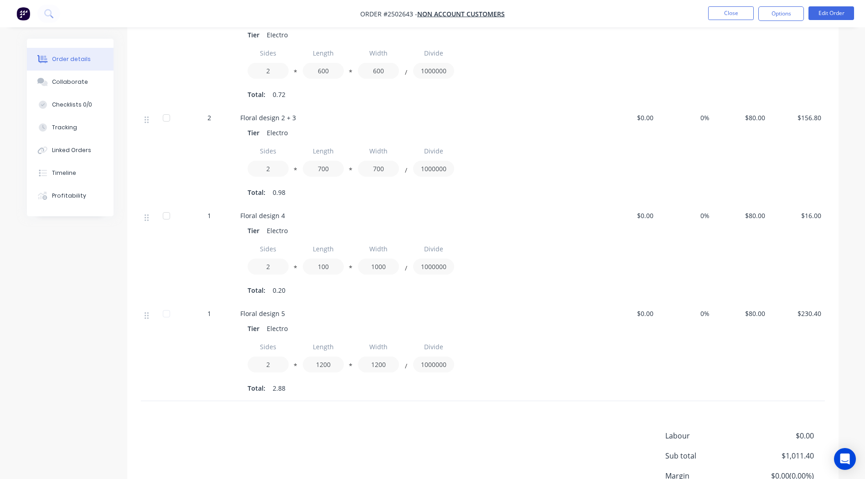
scroll to position [460, 0]
click at [61, 172] on div "Timeline" at bounding box center [64, 173] width 24 height 8
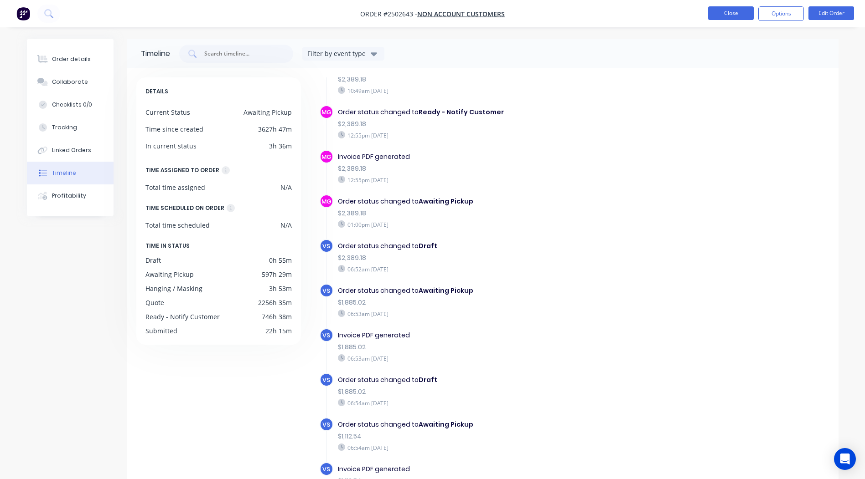
click at [738, 12] on button "Close" at bounding box center [731, 13] width 46 height 14
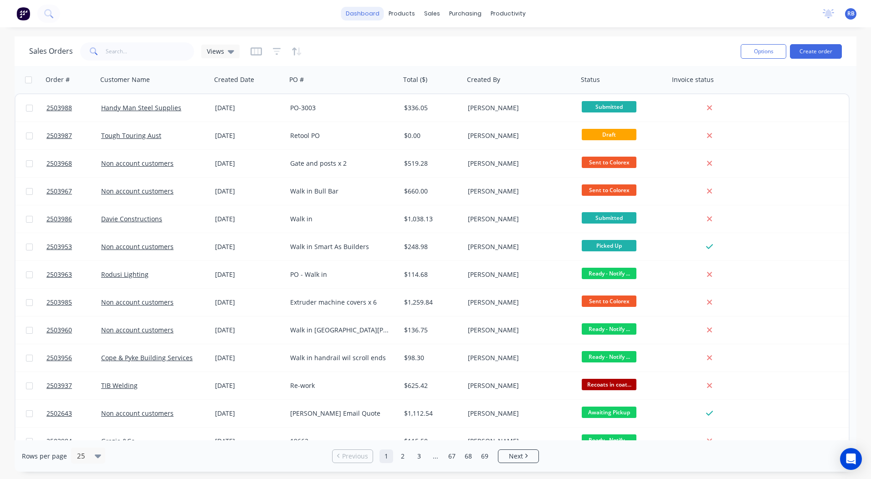
click at [367, 10] on link "dashboard" at bounding box center [362, 14] width 43 height 14
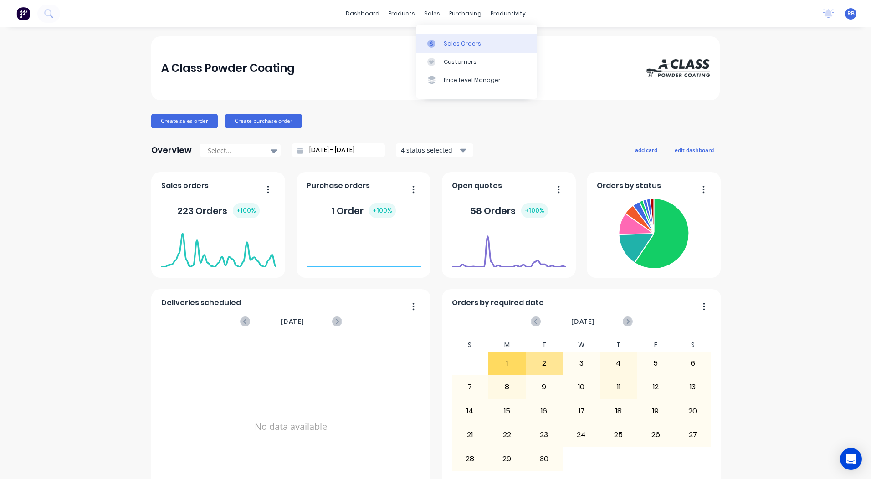
click at [445, 43] on div "Sales Orders" at bounding box center [462, 44] width 37 height 8
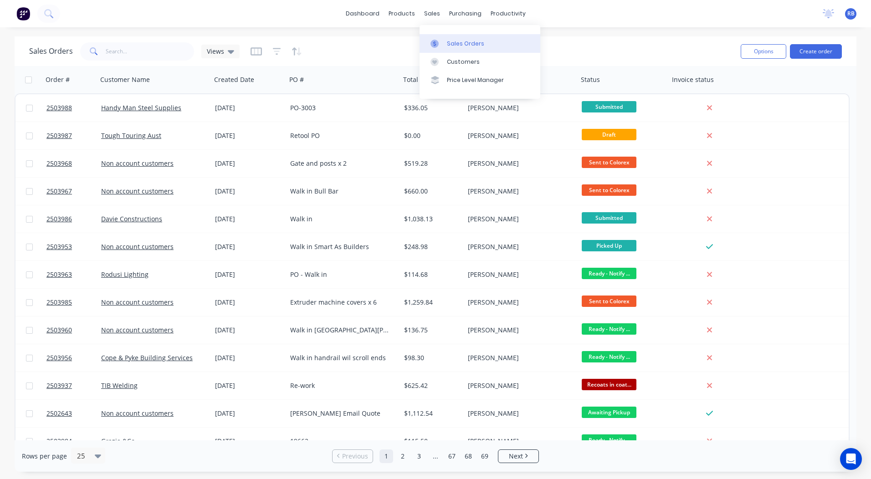
click at [457, 46] on div "Sales Orders" at bounding box center [465, 44] width 37 height 8
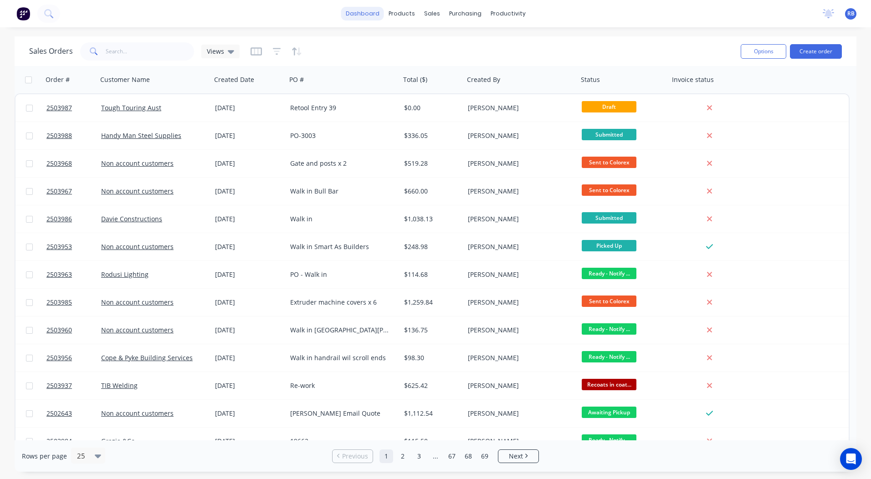
click at [360, 16] on link "dashboard" at bounding box center [362, 14] width 43 height 14
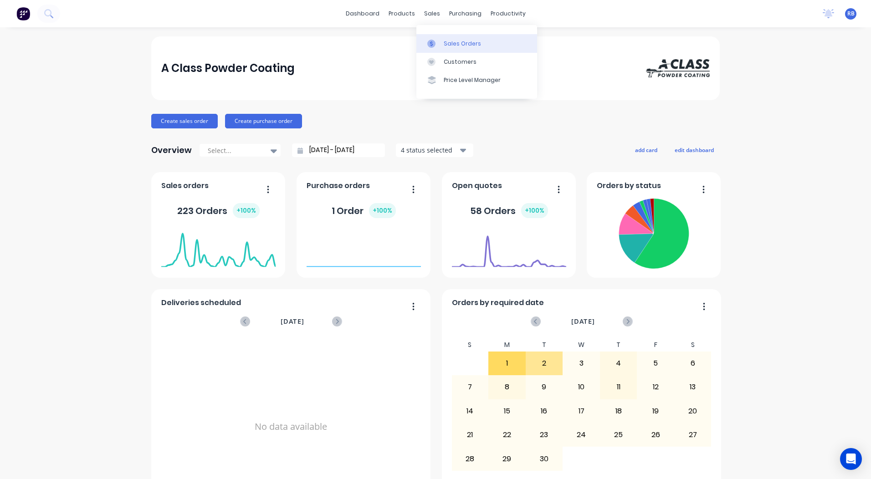
click at [444, 41] on div "Sales Orders" at bounding box center [462, 44] width 37 height 8
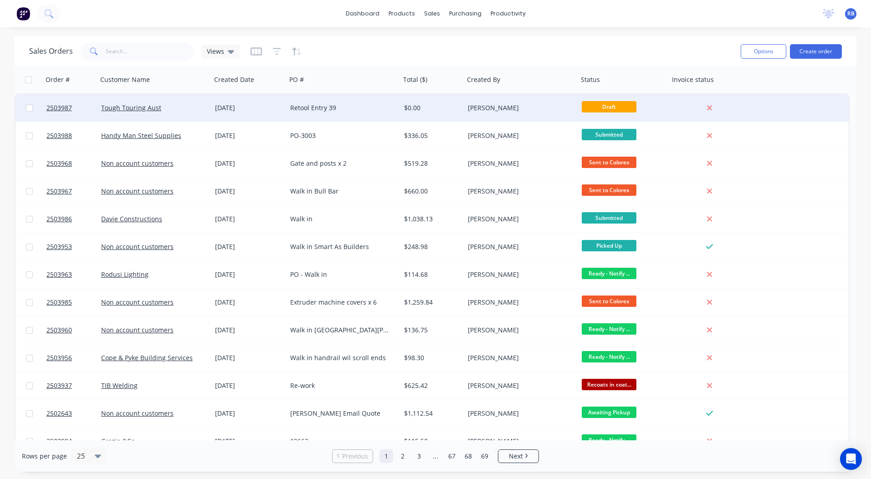
click at [422, 117] on div "$0.00" at bounding box center [433, 107] width 64 height 27
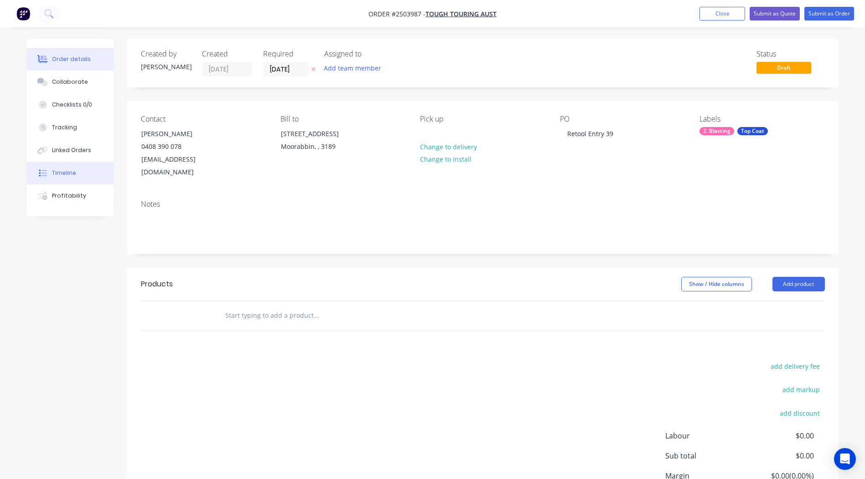
click at [63, 175] on div "Timeline" at bounding box center [64, 173] width 24 height 8
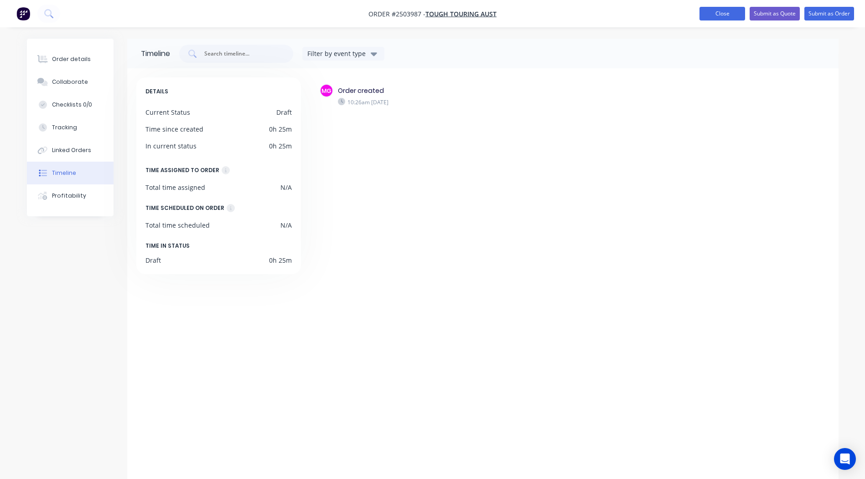
click at [722, 14] on button "Close" at bounding box center [722, 14] width 46 height 14
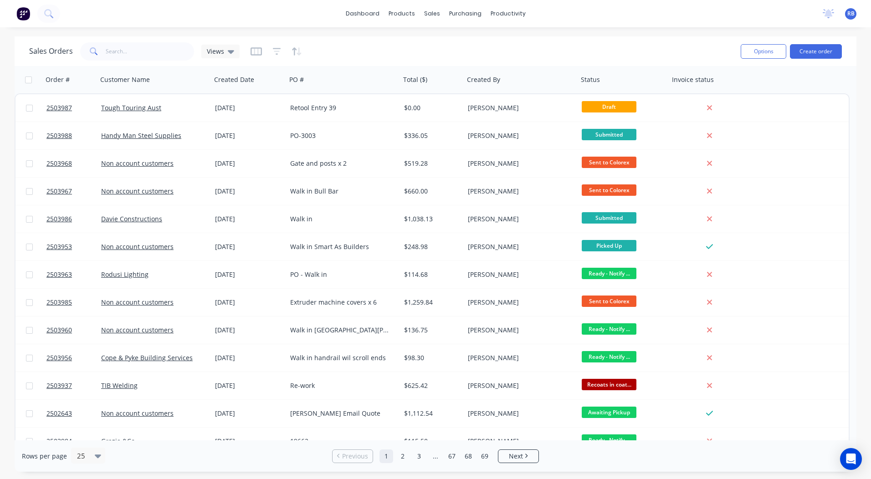
click at [322, 50] on div "Sales Orders Views" at bounding box center [381, 51] width 705 height 22
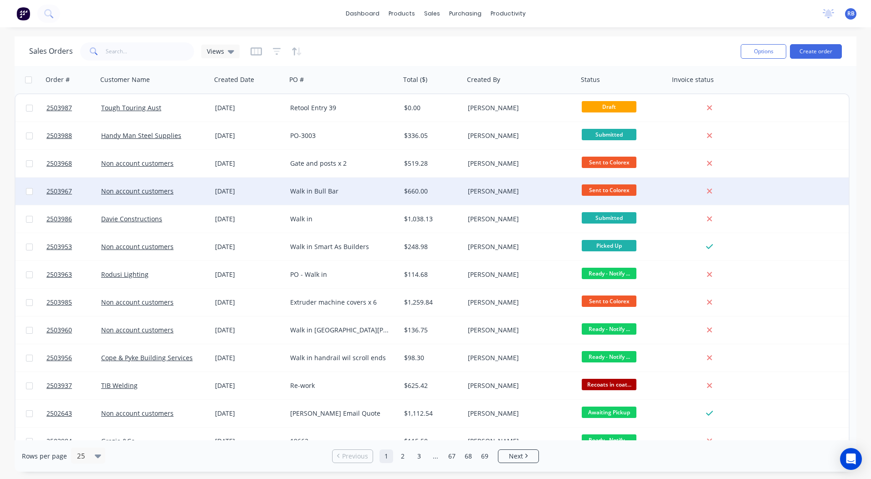
click at [306, 201] on div "Walk in Bull Bar" at bounding box center [344, 191] width 114 height 27
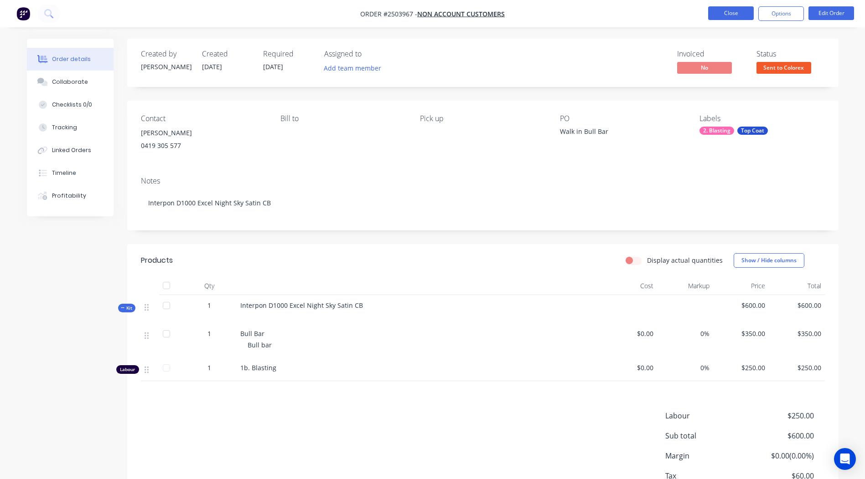
click at [720, 18] on button "Close" at bounding box center [731, 13] width 46 height 14
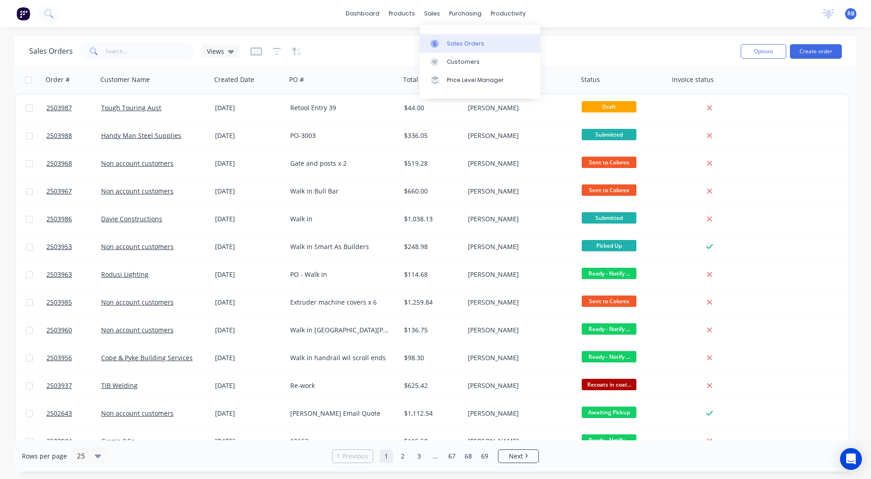
click at [449, 44] on div "Sales Orders" at bounding box center [465, 44] width 37 height 8
click at [129, 55] on input "text" at bounding box center [150, 51] width 89 height 18
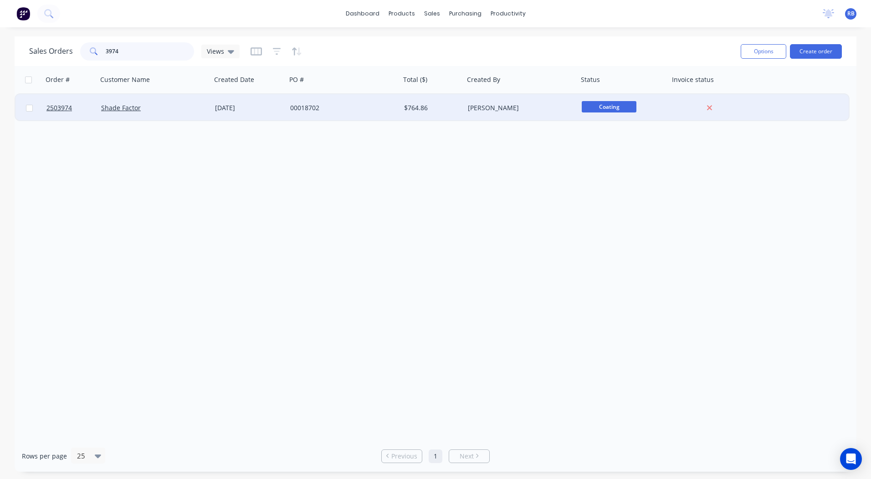
type input "3974"
click at [191, 112] on div "Shade Factor" at bounding box center [151, 107] width 101 height 9
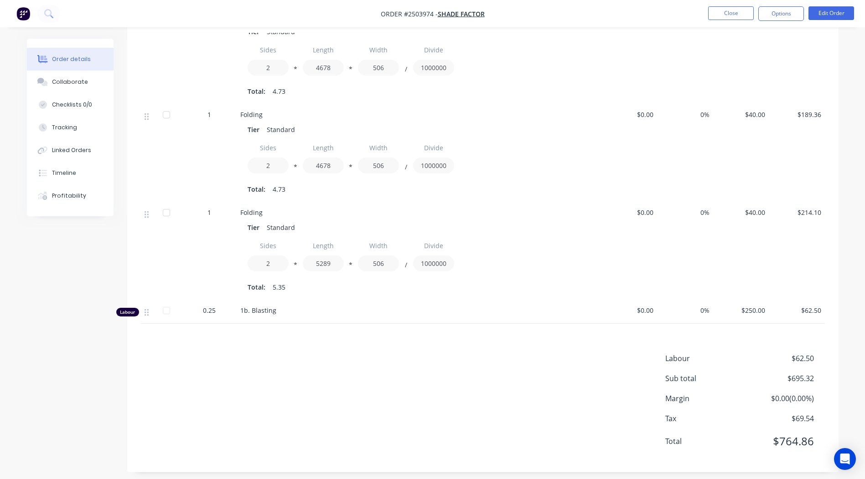
scroll to position [331, 0]
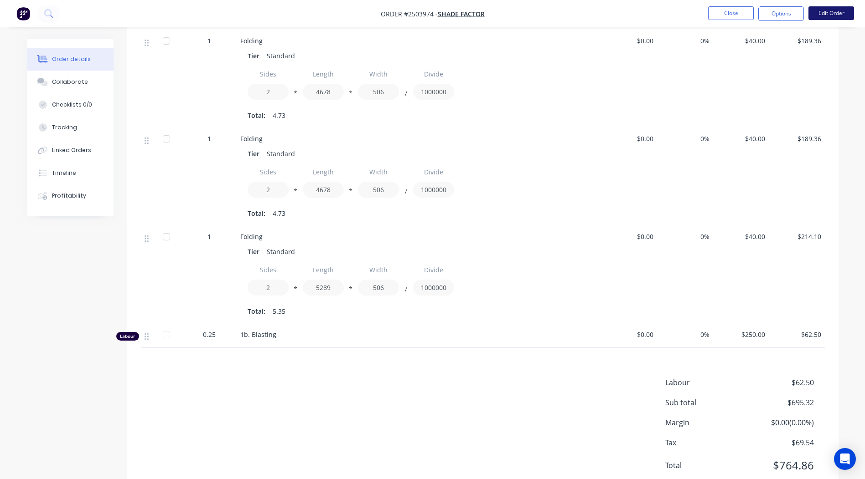
click at [839, 10] on button "Edit Order" at bounding box center [831, 13] width 46 height 14
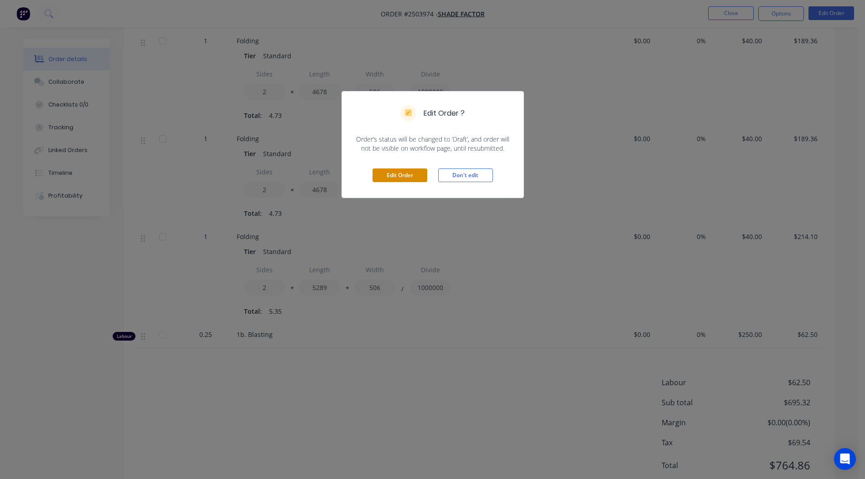
click at [406, 169] on button "Edit Order" at bounding box center [399, 176] width 55 height 14
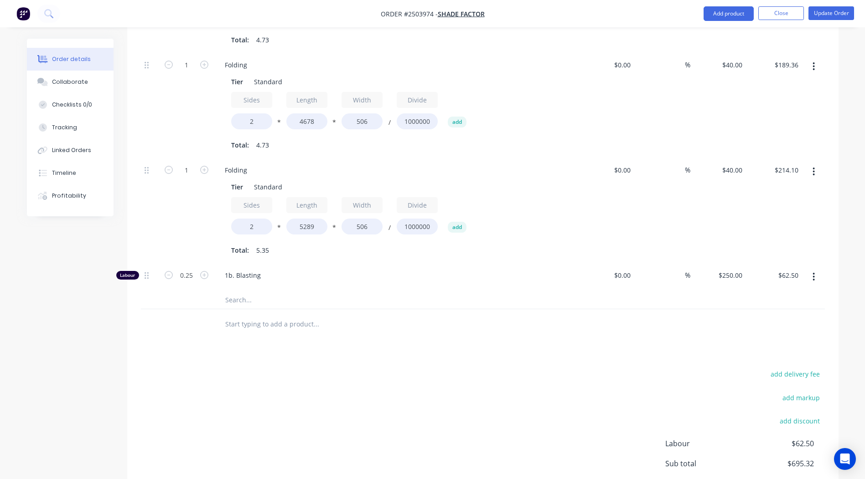
scroll to position [522, 0]
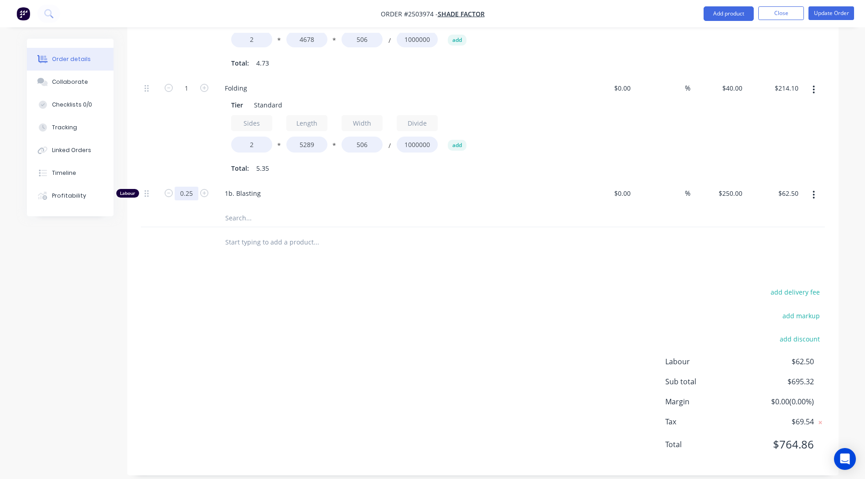
type input "0.433"
type input "$108.25"
click at [368, 286] on div "add delivery fee add markup add discount Labour $62.50 Sub total $695.32 Margin…" at bounding box center [483, 374] width 684 height 176
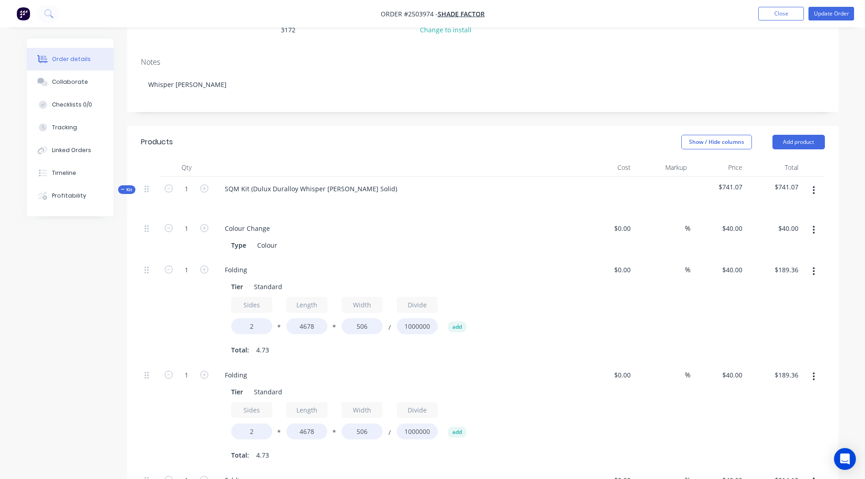
scroll to position [123, 0]
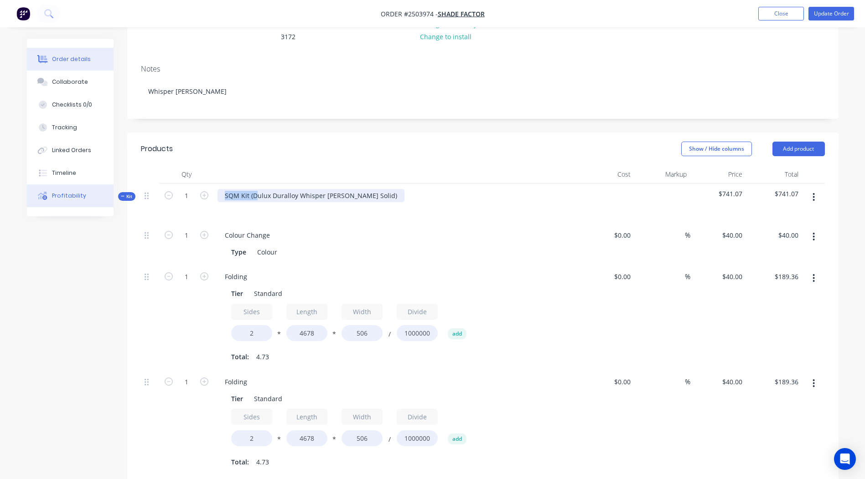
drag, startPoint x: 254, startPoint y: 186, endPoint x: 54, endPoint y: 206, distance: 201.1
click at [54, 206] on div "Order details Collaborate Checklists 0/0 Tracking Linked Orders Timeline Profit…" at bounding box center [432, 402] width 829 height 973
click at [352, 189] on div "Dulux Duralloy Whisper White Matt Solid)" at bounding box center [296, 195] width 159 height 13
click at [577, 133] on header "Products Show / Hide columns Add product" at bounding box center [482, 149] width 711 height 33
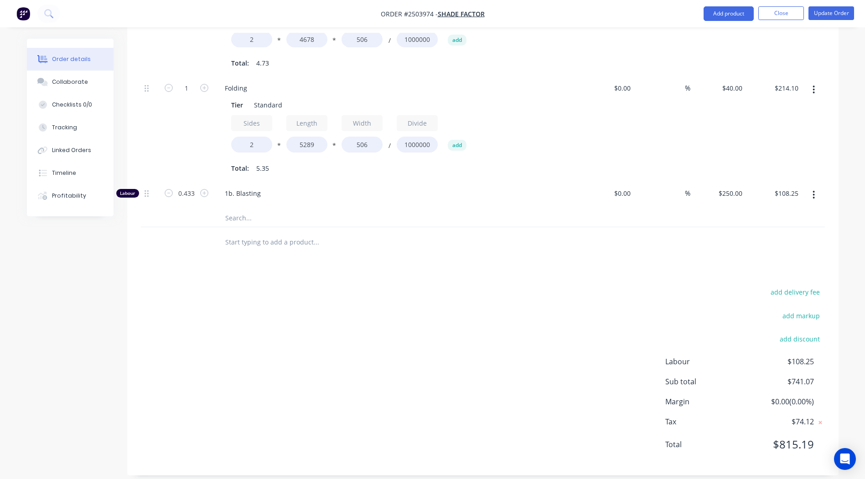
scroll to position [0, 0]
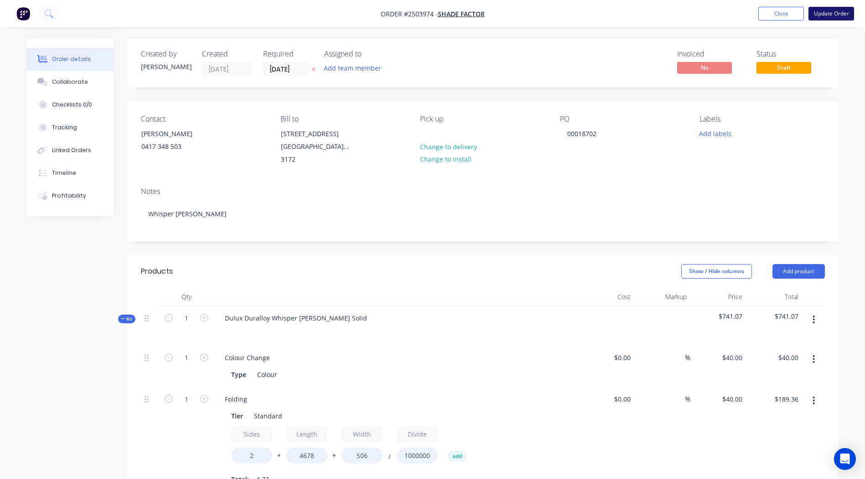
click at [831, 11] on button "Update Order" at bounding box center [831, 14] width 46 height 14
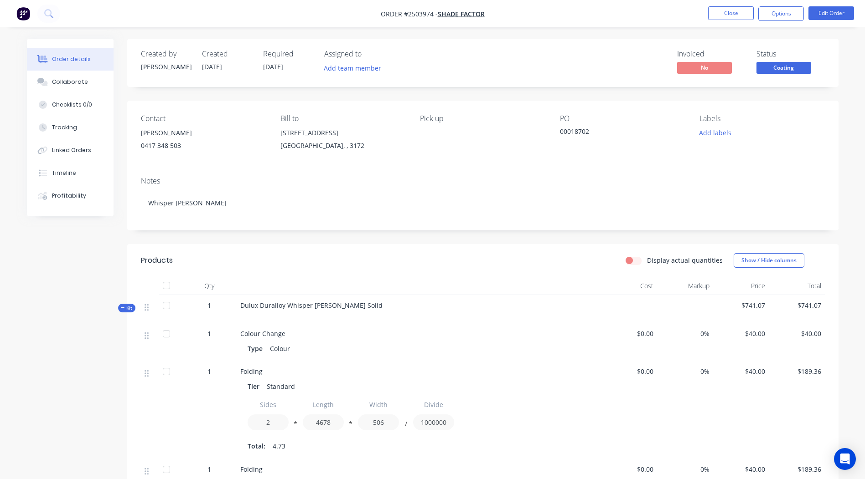
click at [775, 68] on span "Coating" at bounding box center [783, 67] width 55 height 11
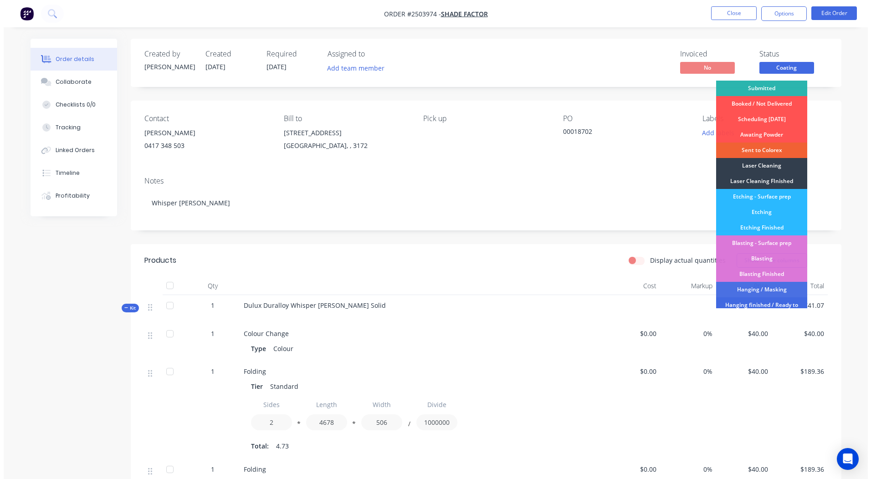
scroll to position [195, 0]
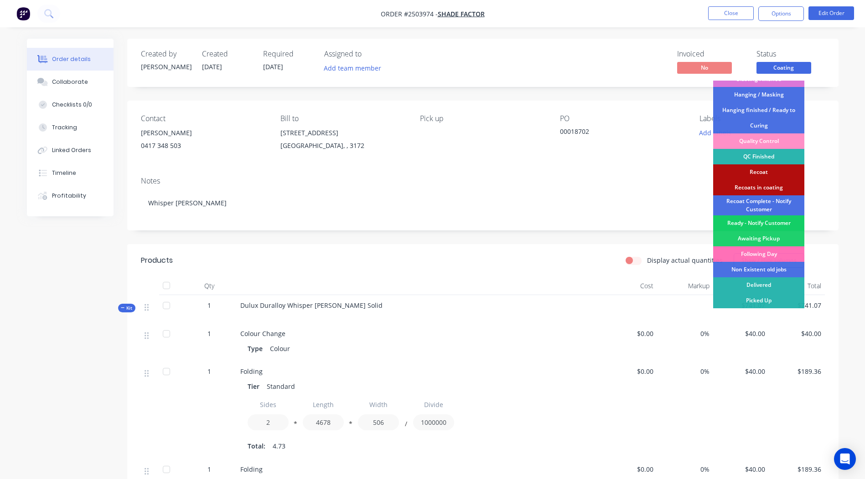
click at [765, 222] on div "Ready - Notify Customer" at bounding box center [758, 223] width 91 height 15
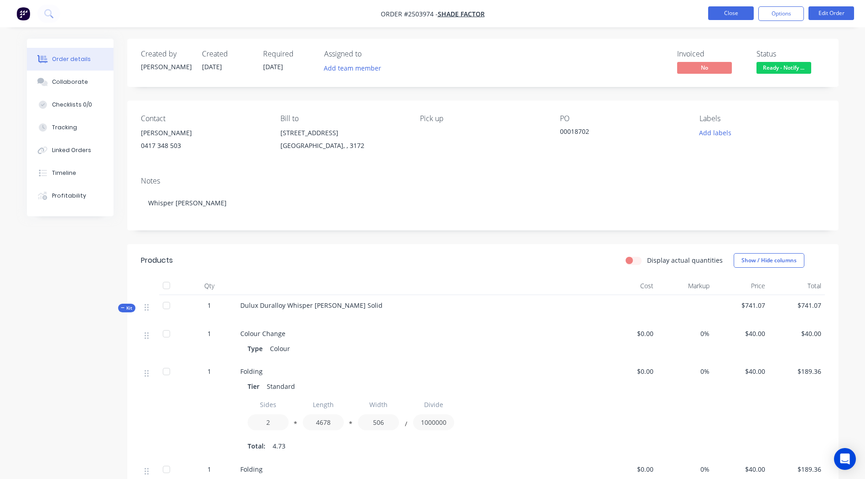
click at [729, 14] on button "Close" at bounding box center [731, 13] width 46 height 14
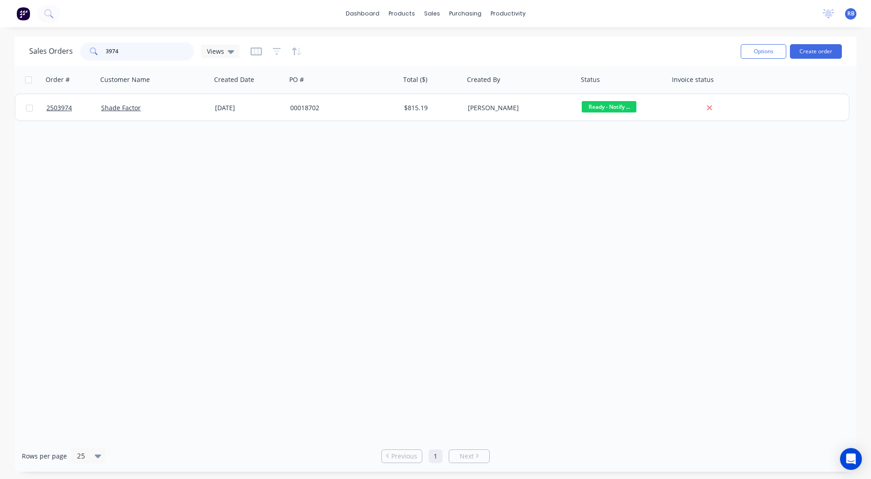
drag, startPoint x: 72, startPoint y: 52, endPoint x: 0, endPoint y: 46, distance: 72.3
click at [0, 46] on html "dashboard products sales purchasing productivity dashboard products Product Cat…" at bounding box center [435, 239] width 871 height 479
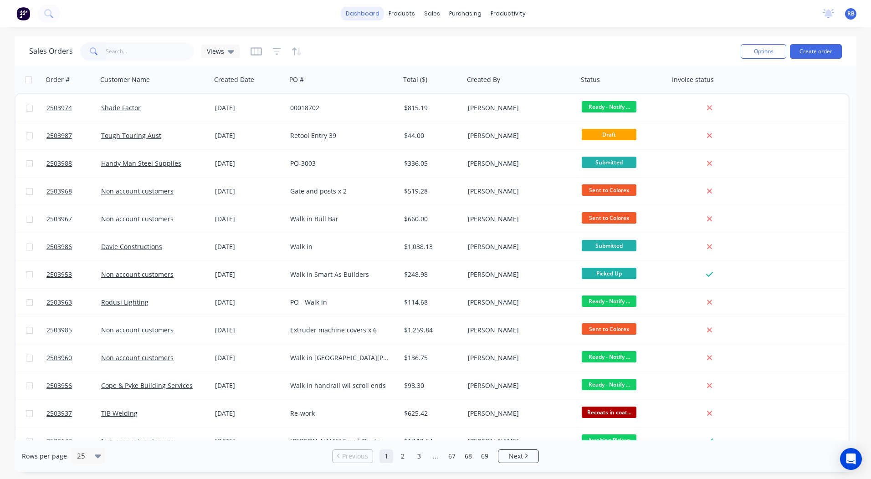
click at [366, 19] on link "dashboard" at bounding box center [362, 14] width 43 height 14
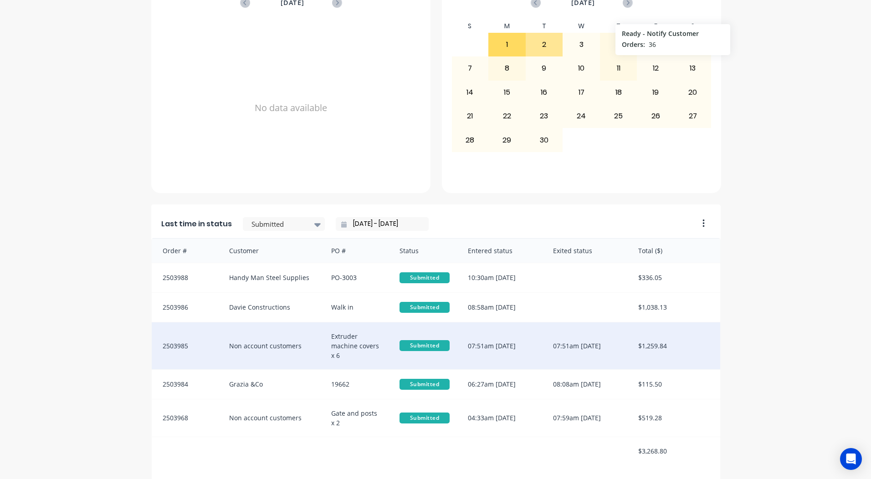
scroll to position [393, 0]
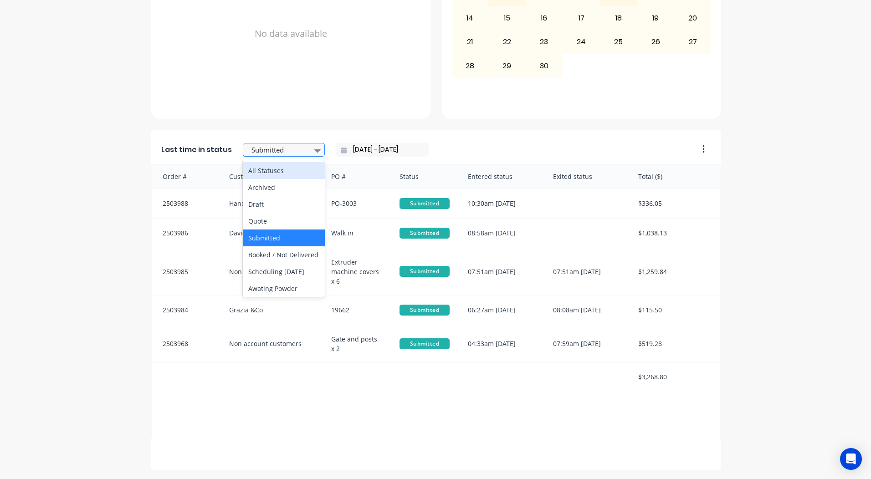
click at [288, 155] on div at bounding box center [279, 149] width 57 height 11
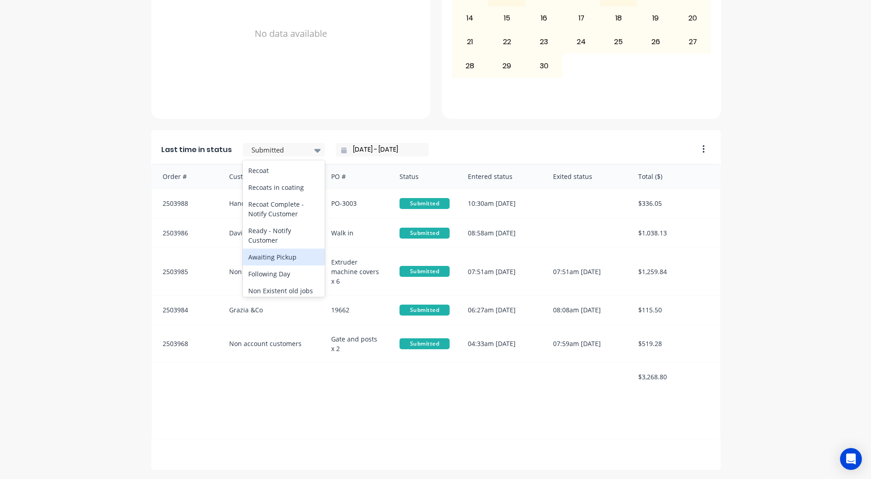
scroll to position [474, 0]
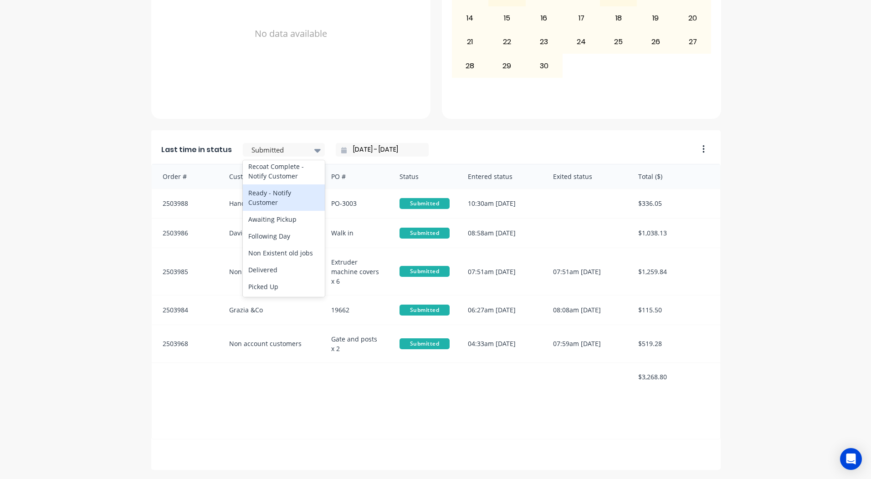
click at [276, 190] on div "Ready - Notify Customer" at bounding box center [284, 198] width 82 height 26
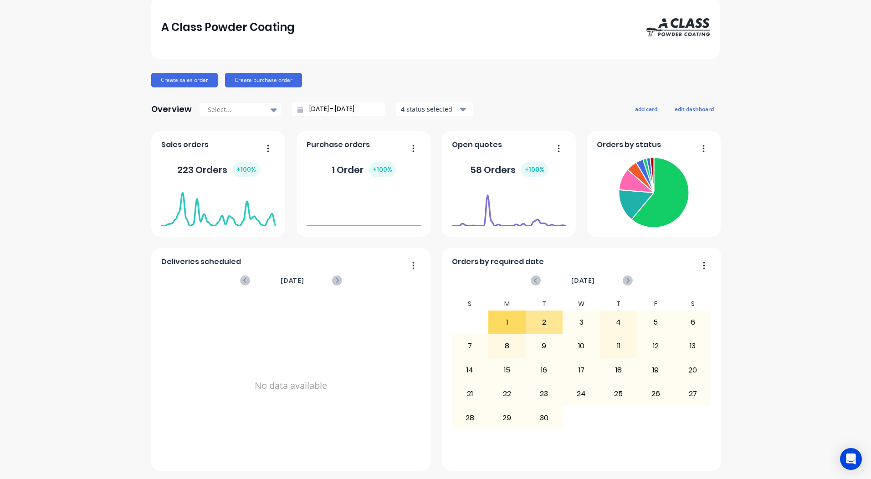
scroll to position [0, 0]
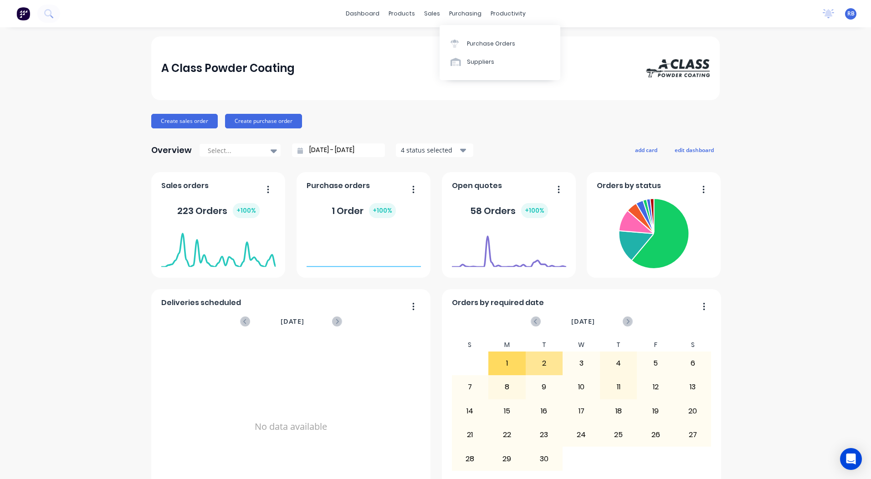
click at [455, 42] on icon at bounding box center [455, 41] width 8 height 3
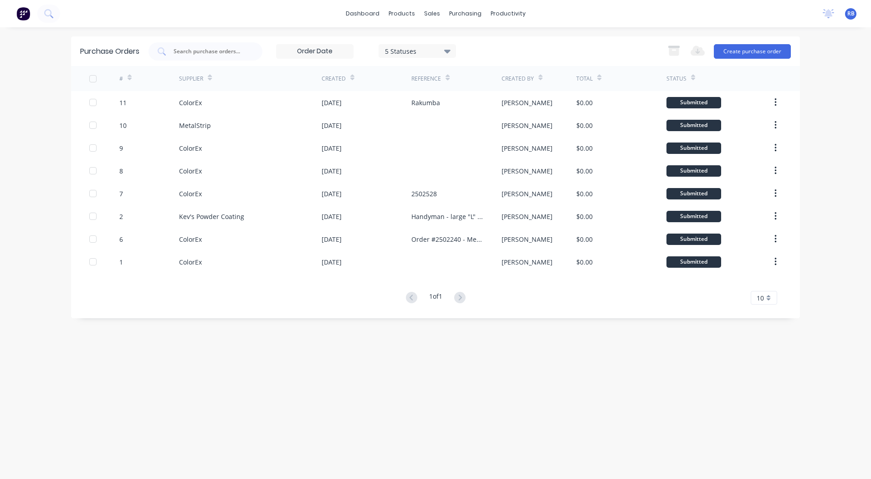
click at [432, 15] on div "sales" at bounding box center [432, 14] width 25 height 14
click at [442, 37] on link "Sales Orders" at bounding box center [480, 43] width 121 height 18
